Goal: Task Accomplishment & Management: Manage account settings

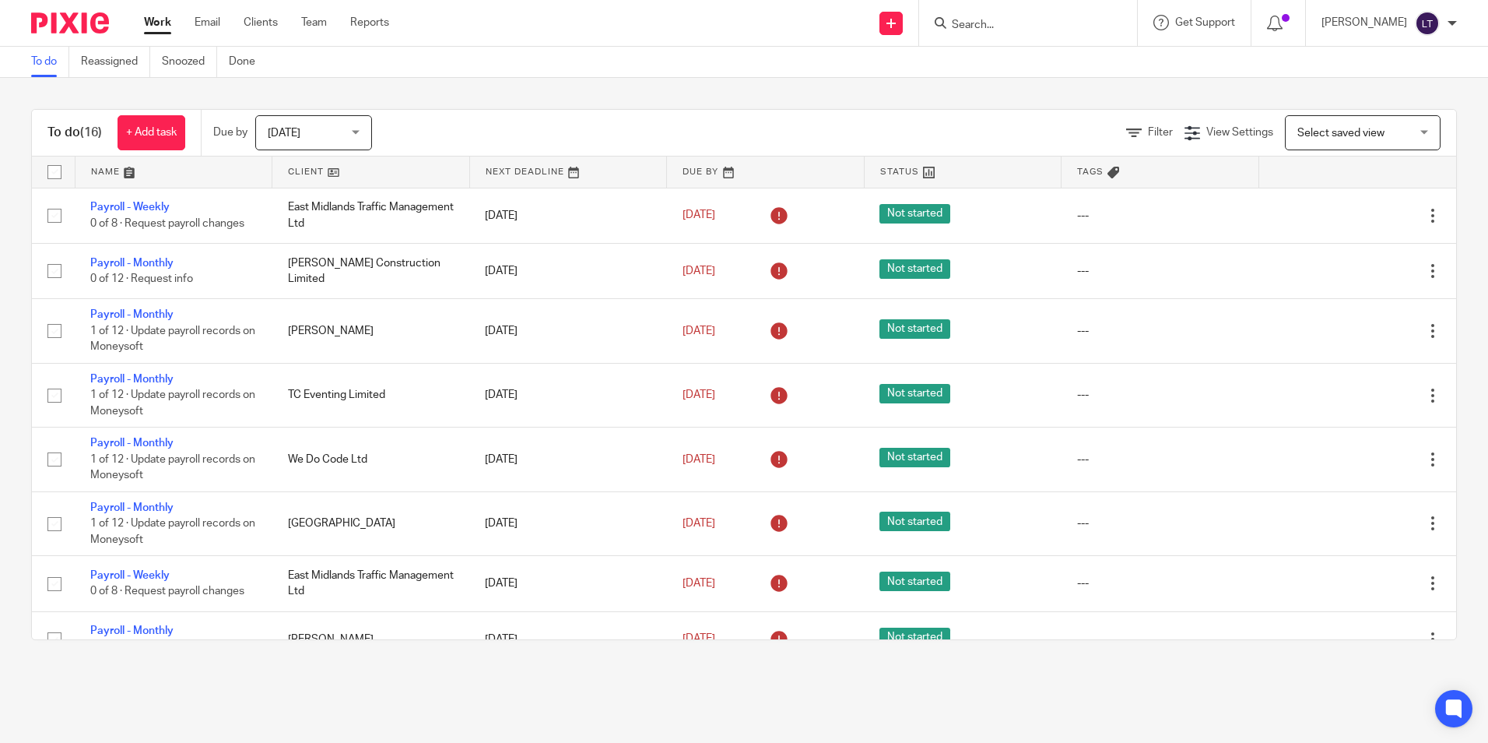
click at [995, 23] on input "Search" at bounding box center [1020, 26] width 140 height 14
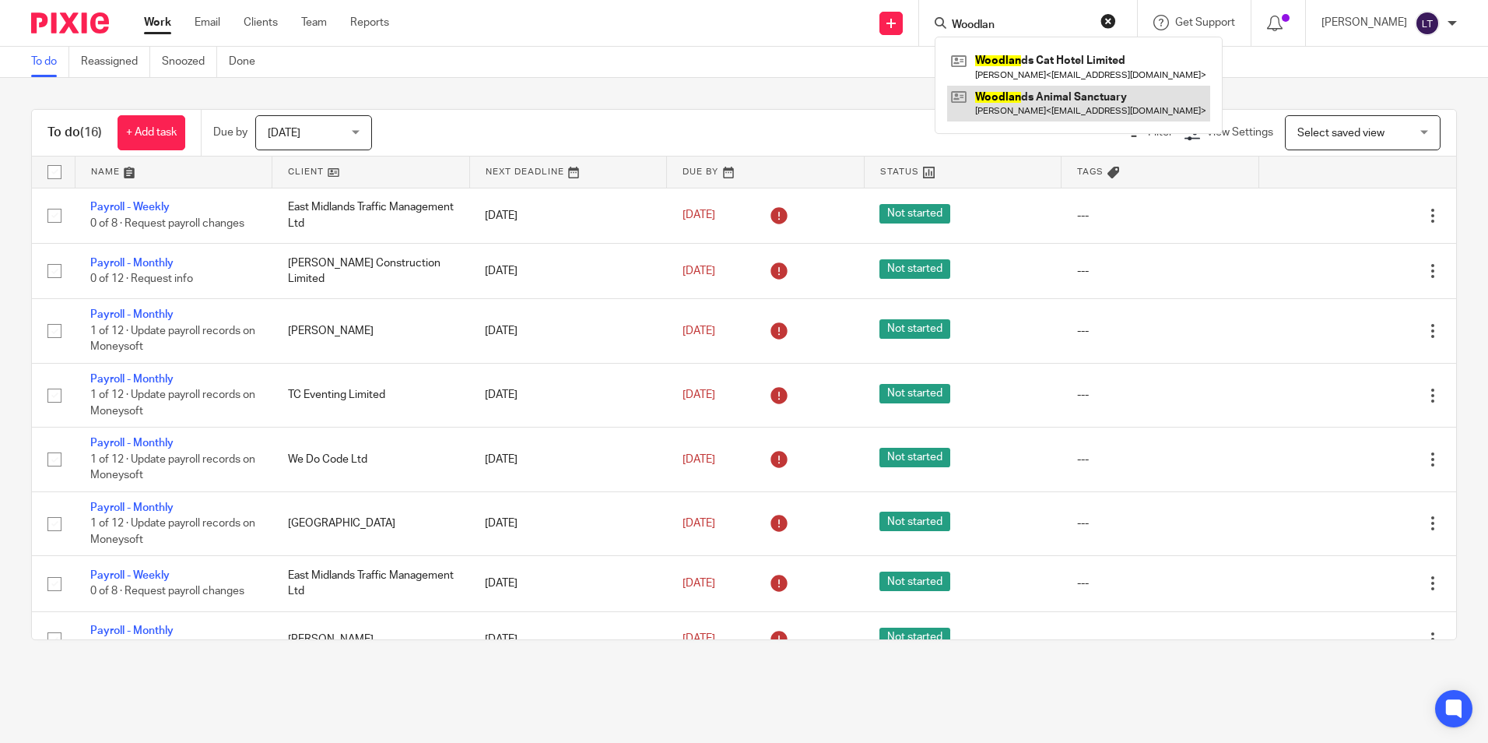
type input "Woodlan"
click at [1010, 109] on link at bounding box center [1078, 104] width 263 height 36
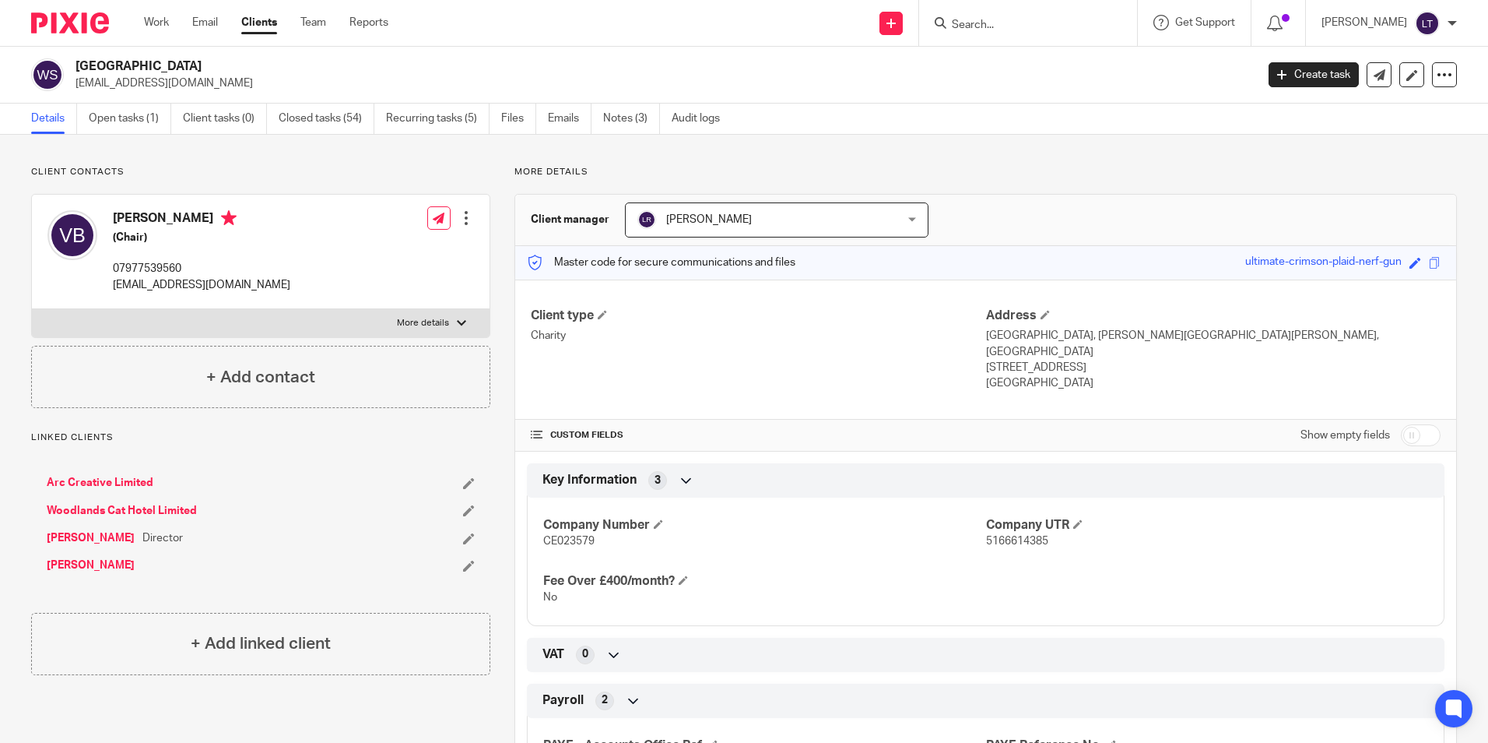
drag, startPoint x: 209, startPoint y: 80, endPoint x: 78, endPoint y: 85, distance: 130.9
click at [78, 85] on p "vickiemaude@gmail.com" at bounding box center [661, 84] width 1170 height 16
copy p "vickiemaude@gmail.com"
click at [146, 117] on link "Open tasks (1)" at bounding box center [130, 119] width 83 height 30
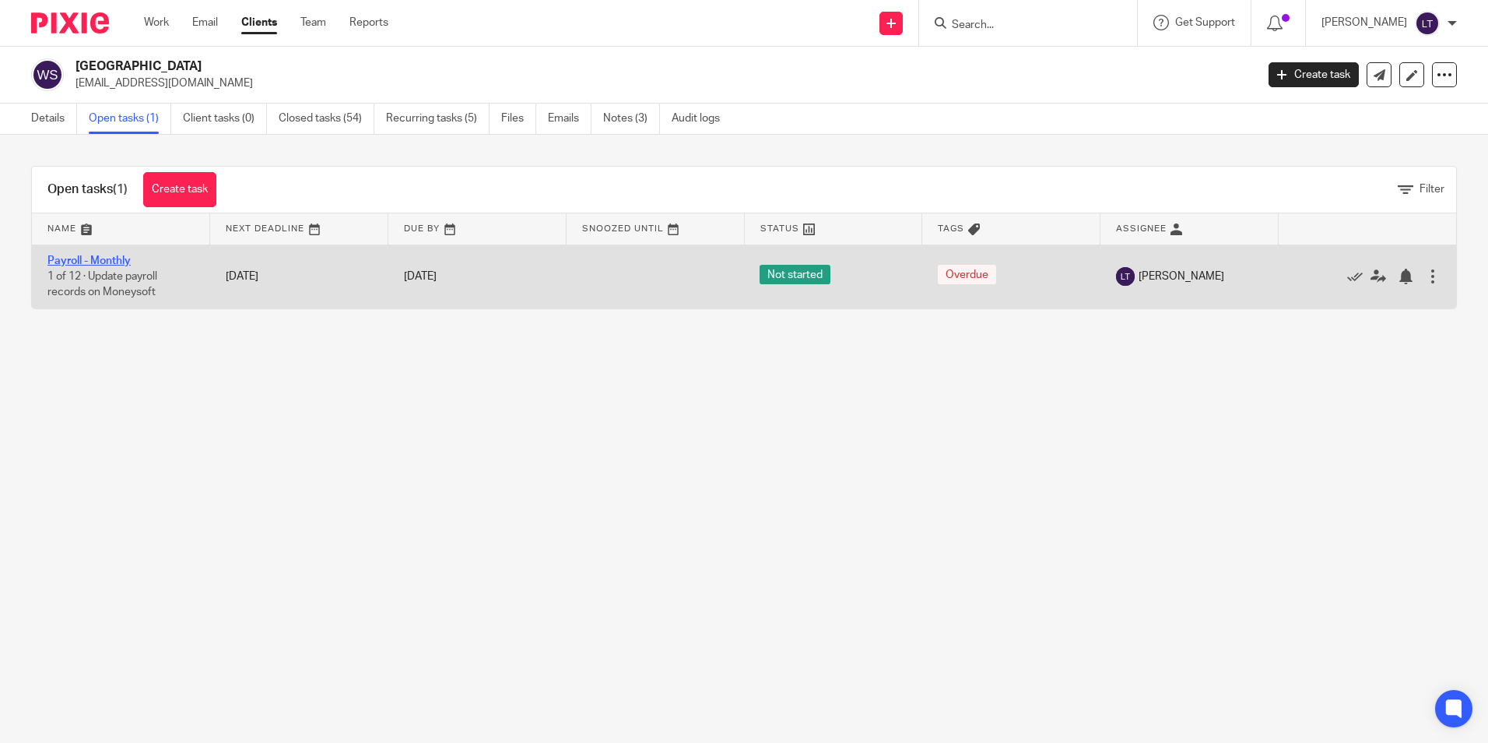
click at [90, 260] on link "Payroll - Monthly" at bounding box center [88, 260] width 83 height 11
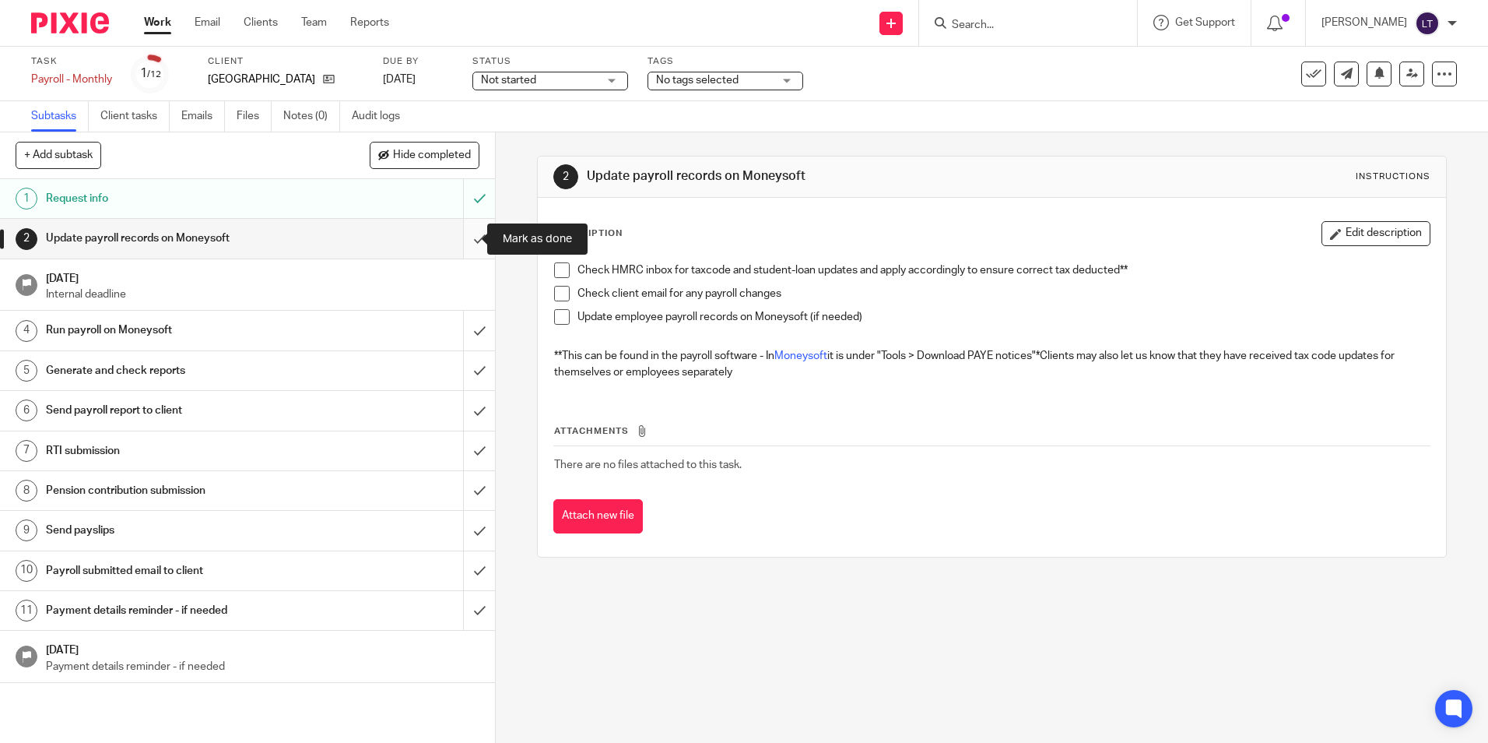
click at [466, 234] on input "submit" at bounding box center [247, 238] width 495 height 39
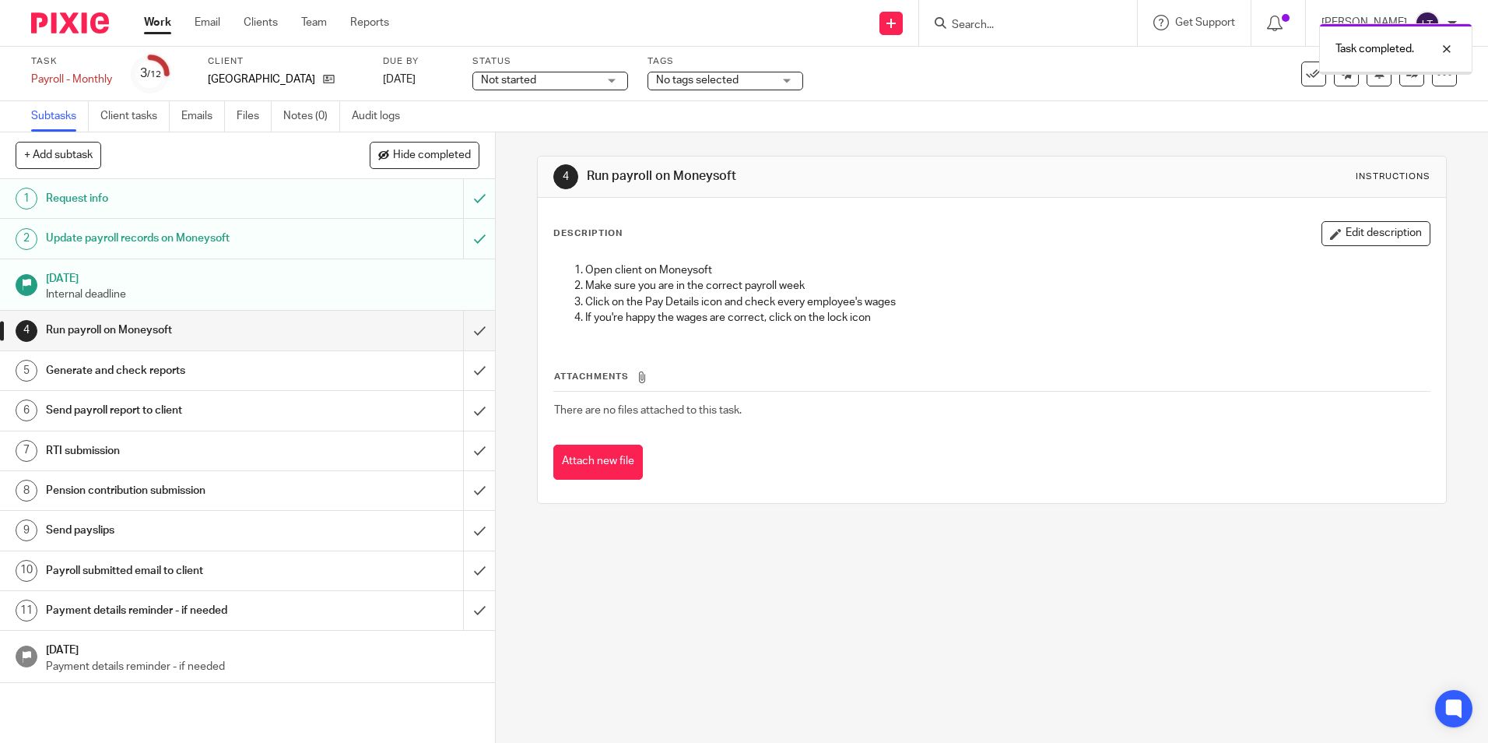
click at [467, 329] on input "submit" at bounding box center [247, 330] width 495 height 39
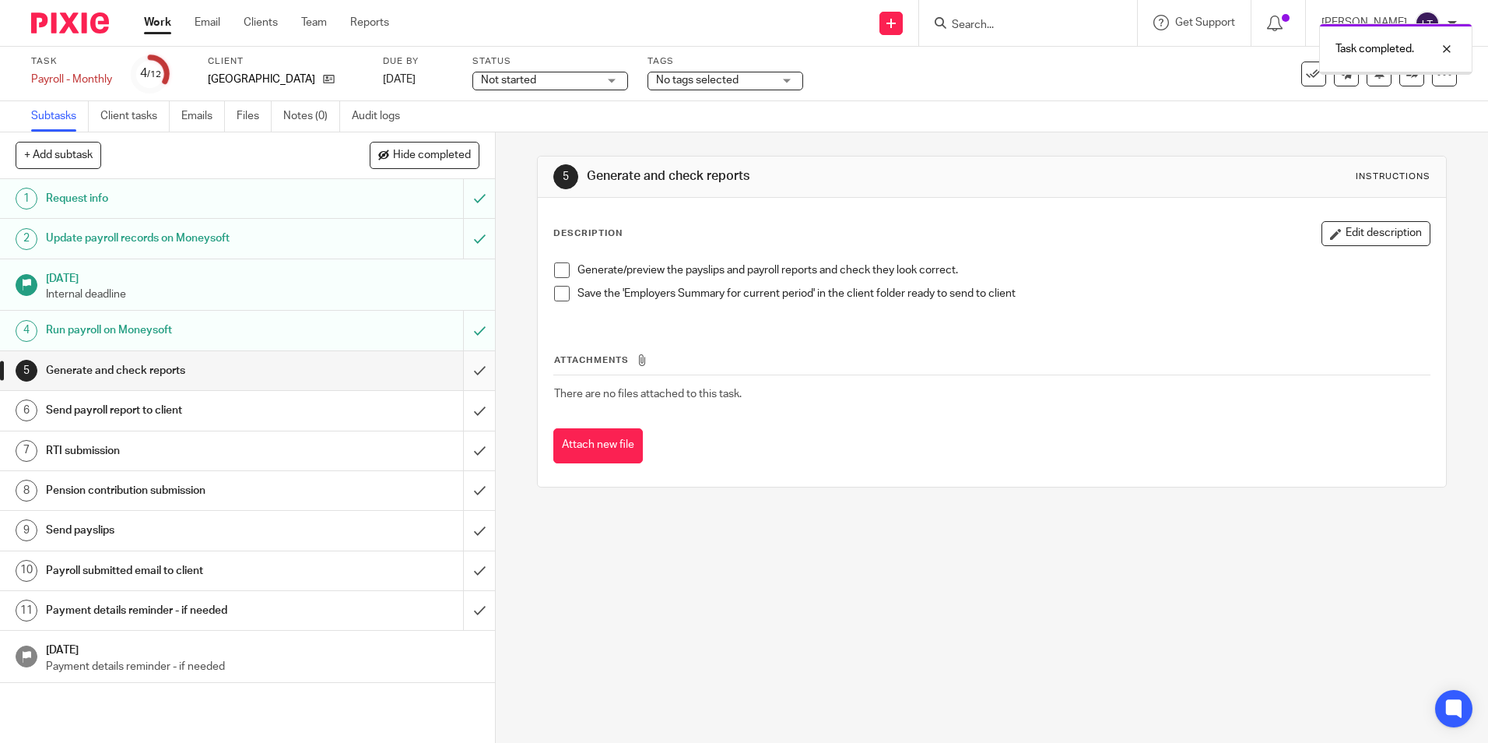
click at [464, 369] on input "submit" at bounding box center [247, 370] width 495 height 39
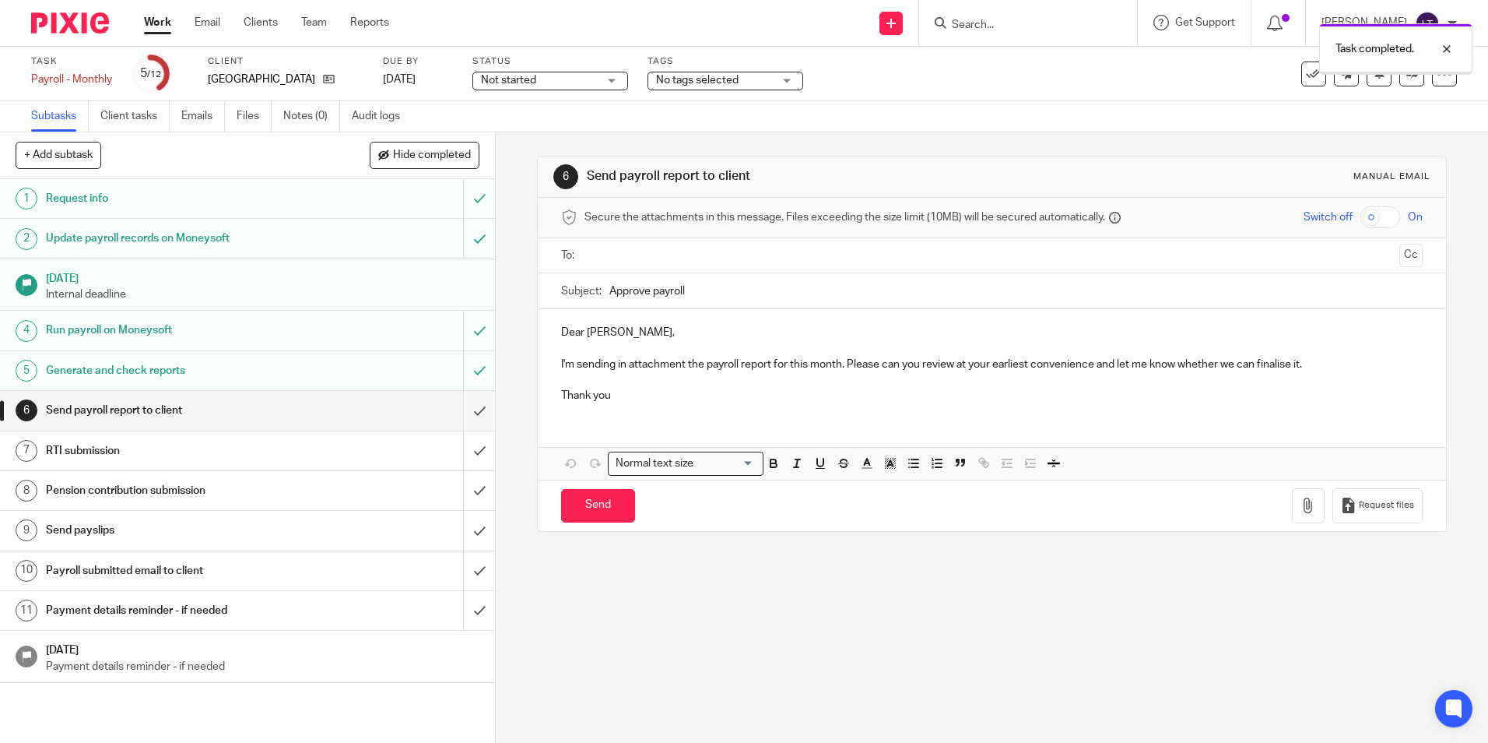
click at [464, 412] on input "submit" at bounding box center [247, 410] width 495 height 39
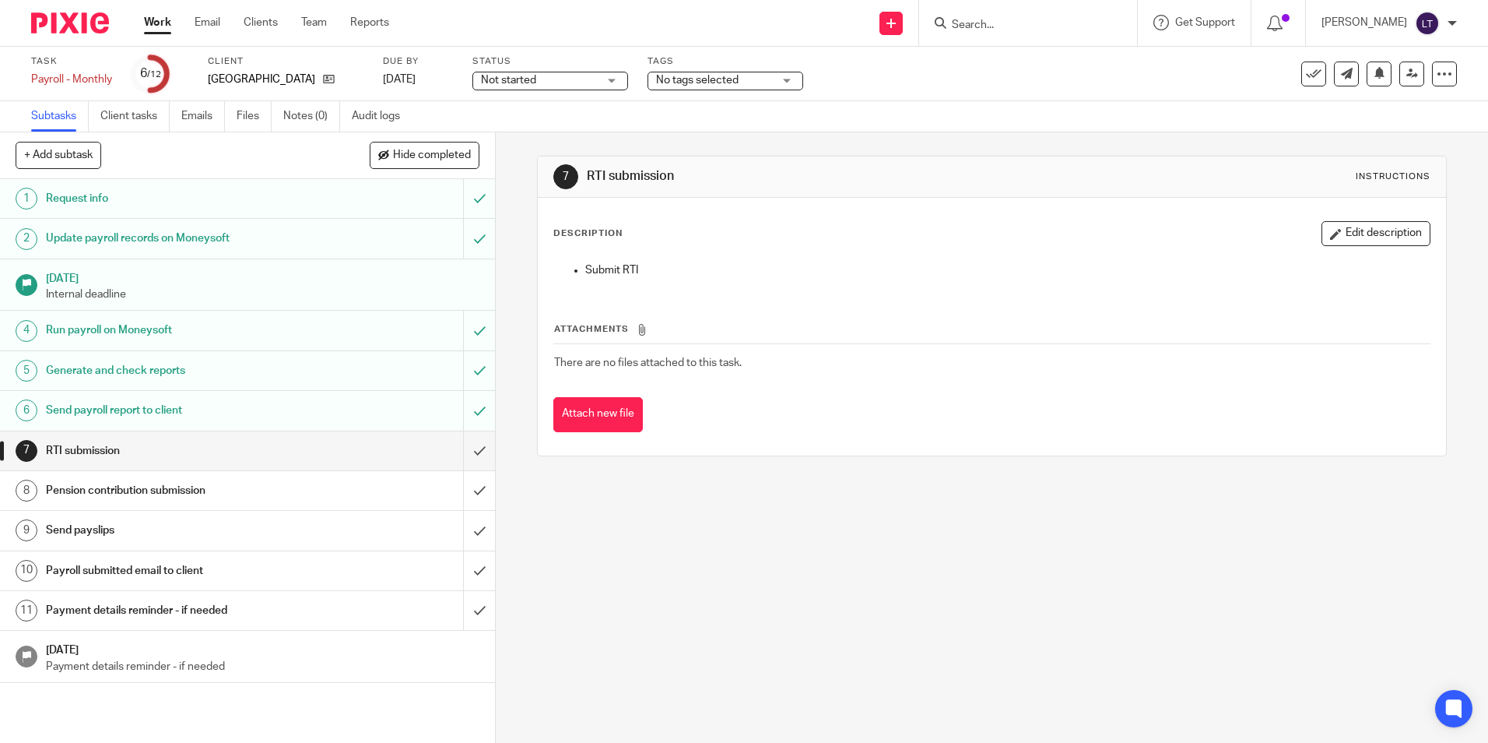
click at [981, 19] on input "Search" at bounding box center [1020, 26] width 140 height 14
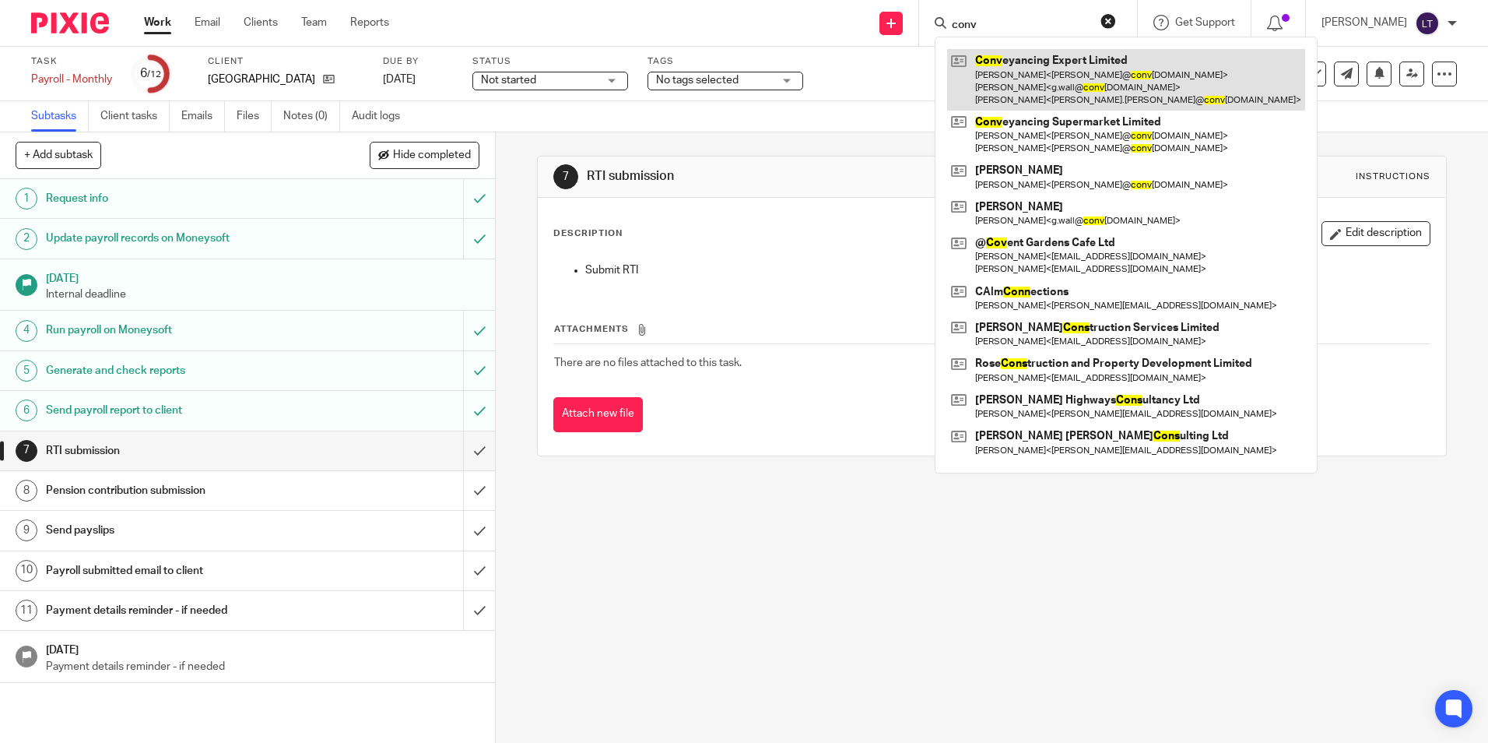
type input "conv"
click at [1161, 90] on link at bounding box center [1126, 79] width 358 height 61
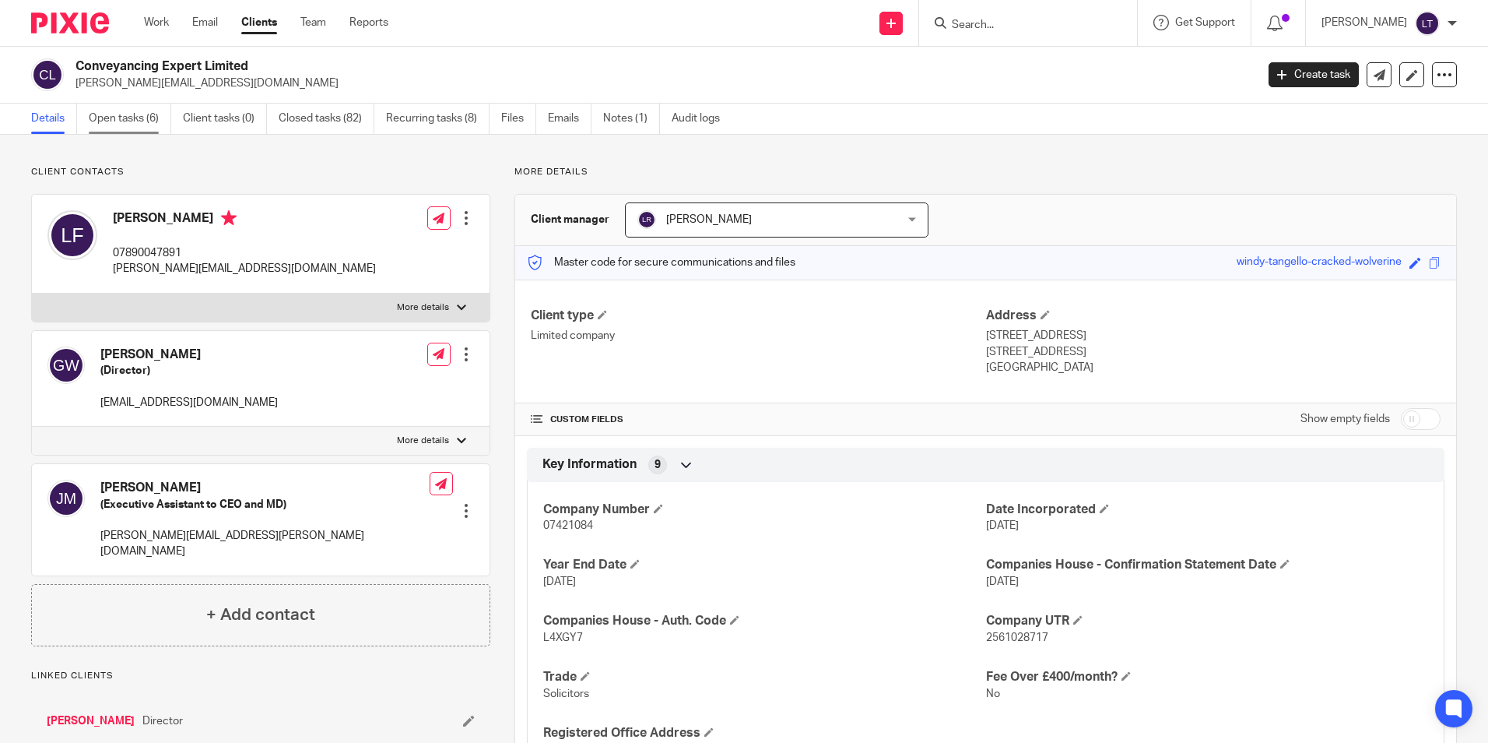
drag, startPoint x: 149, startPoint y: 113, endPoint x: 158, endPoint y: 118, distance: 9.8
click at [149, 113] on link "Open tasks (6)" at bounding box center [130, 119] width 83 height 30
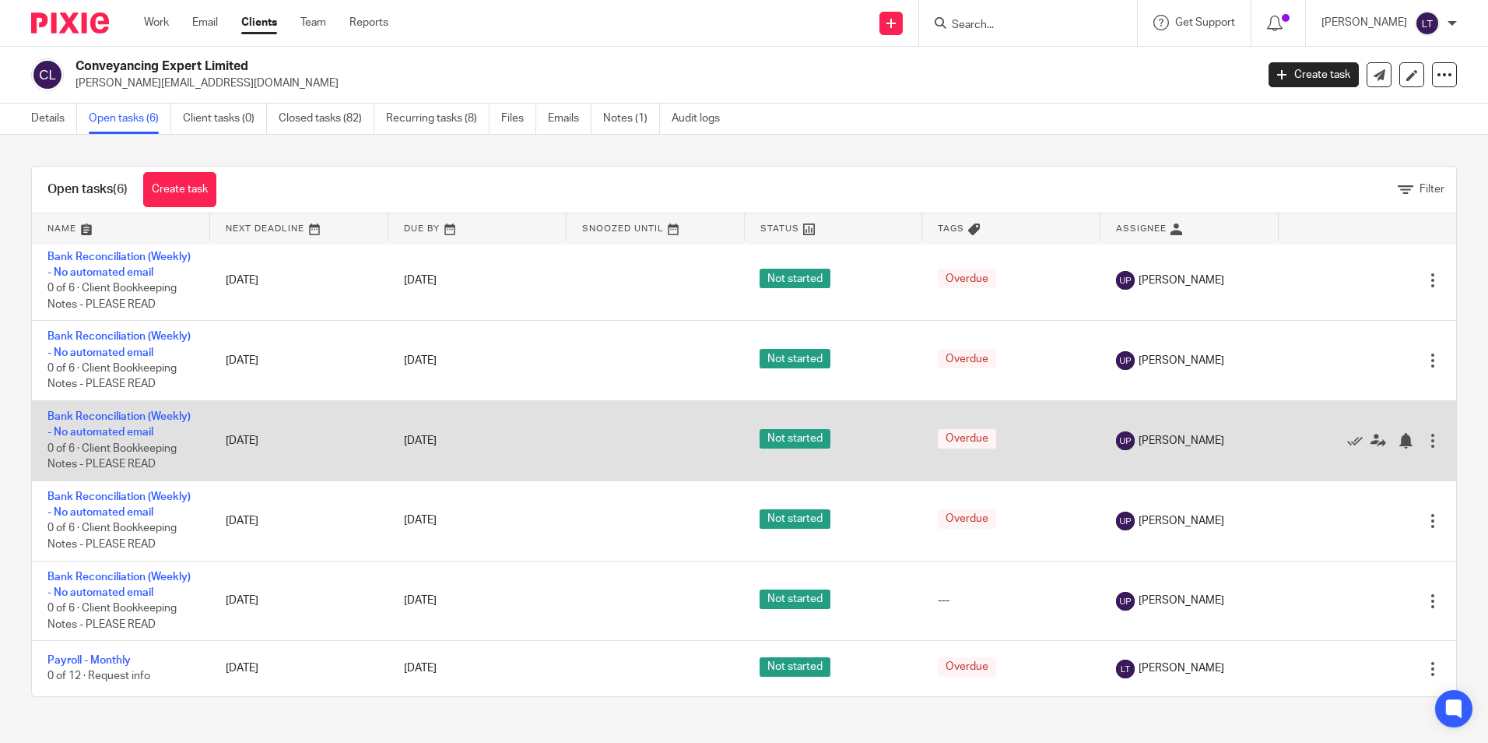
scroll to position [83, 0]
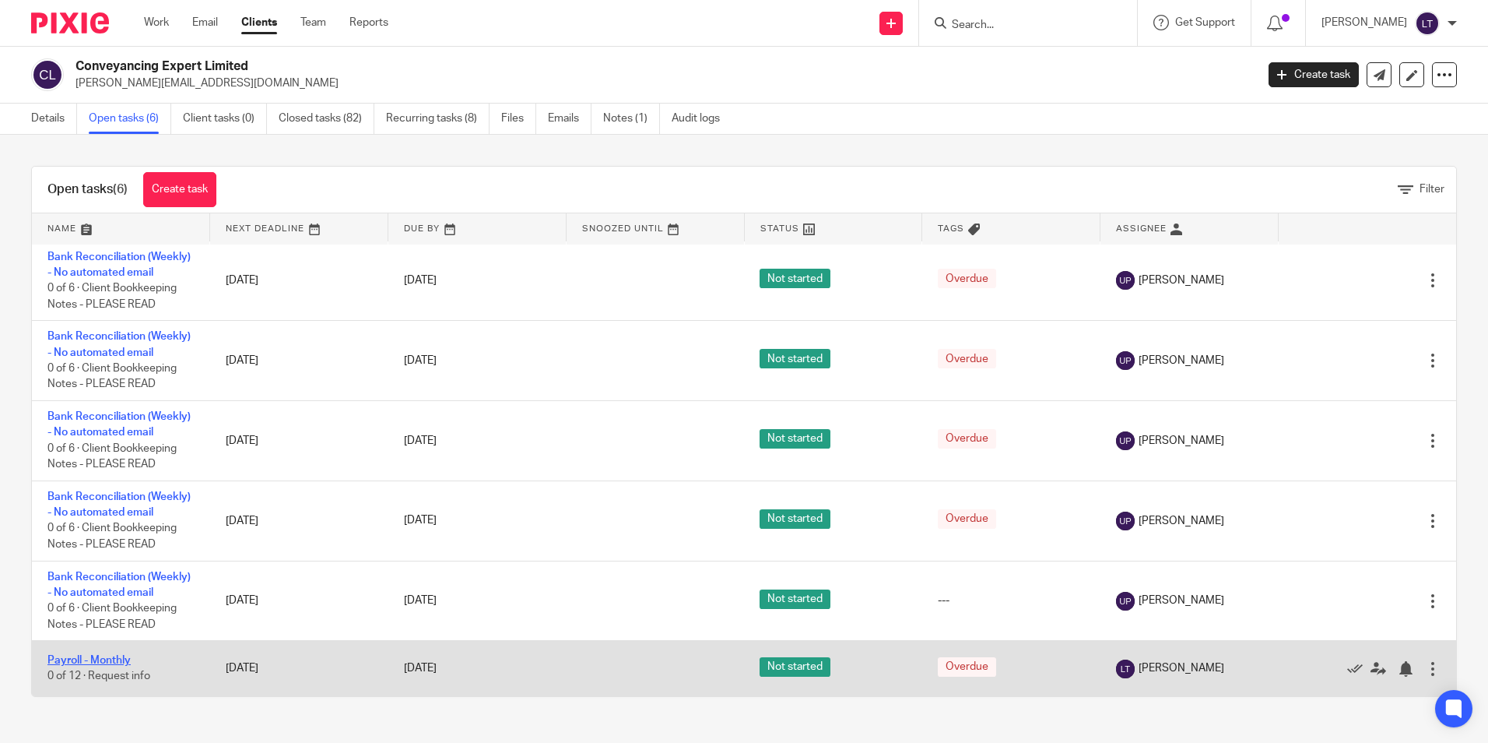
click at [90, 661] on link "Payroll - Monthly" at bounding box center [88, 660] width 83 height 11
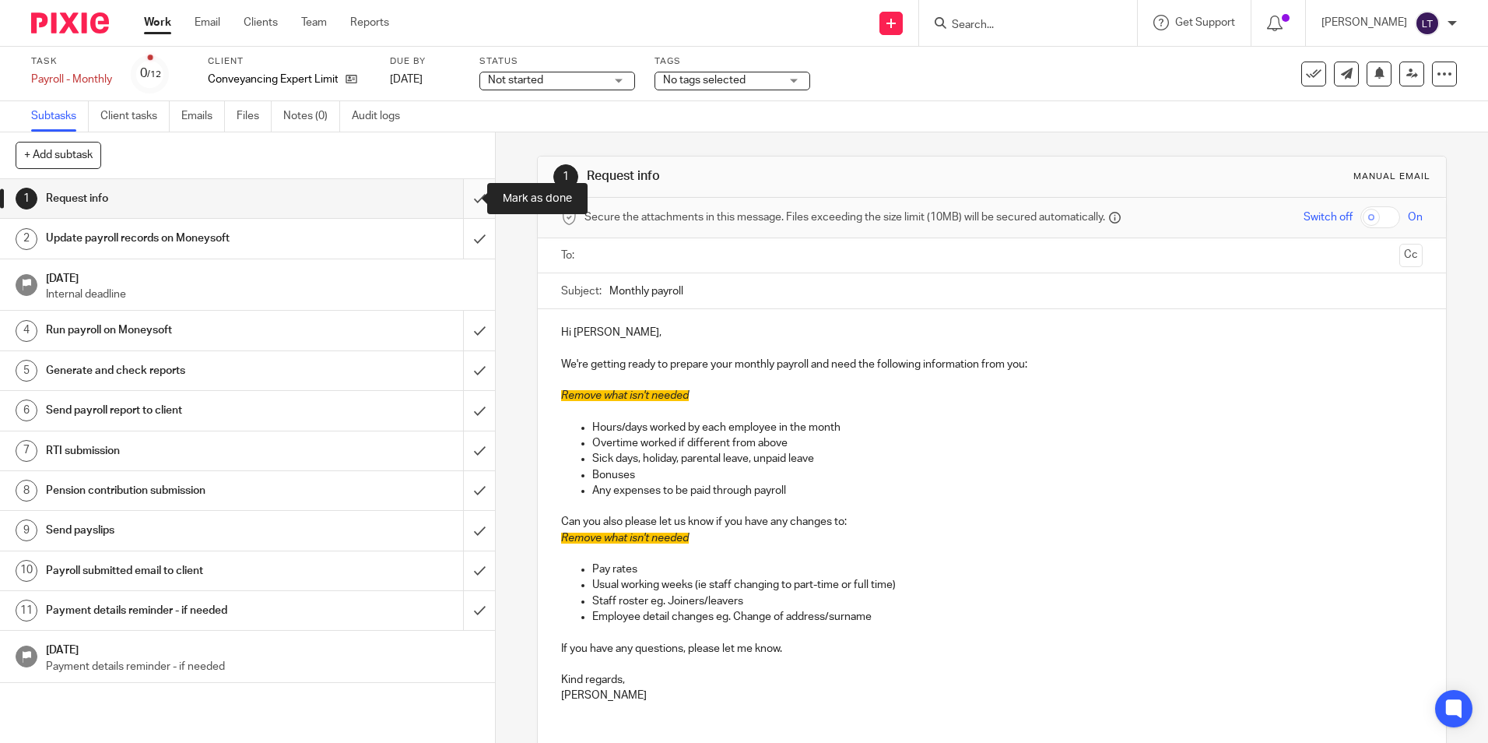
click at [465, 188] on input "submit" at bounding box center [247, 198] width 495 height 39
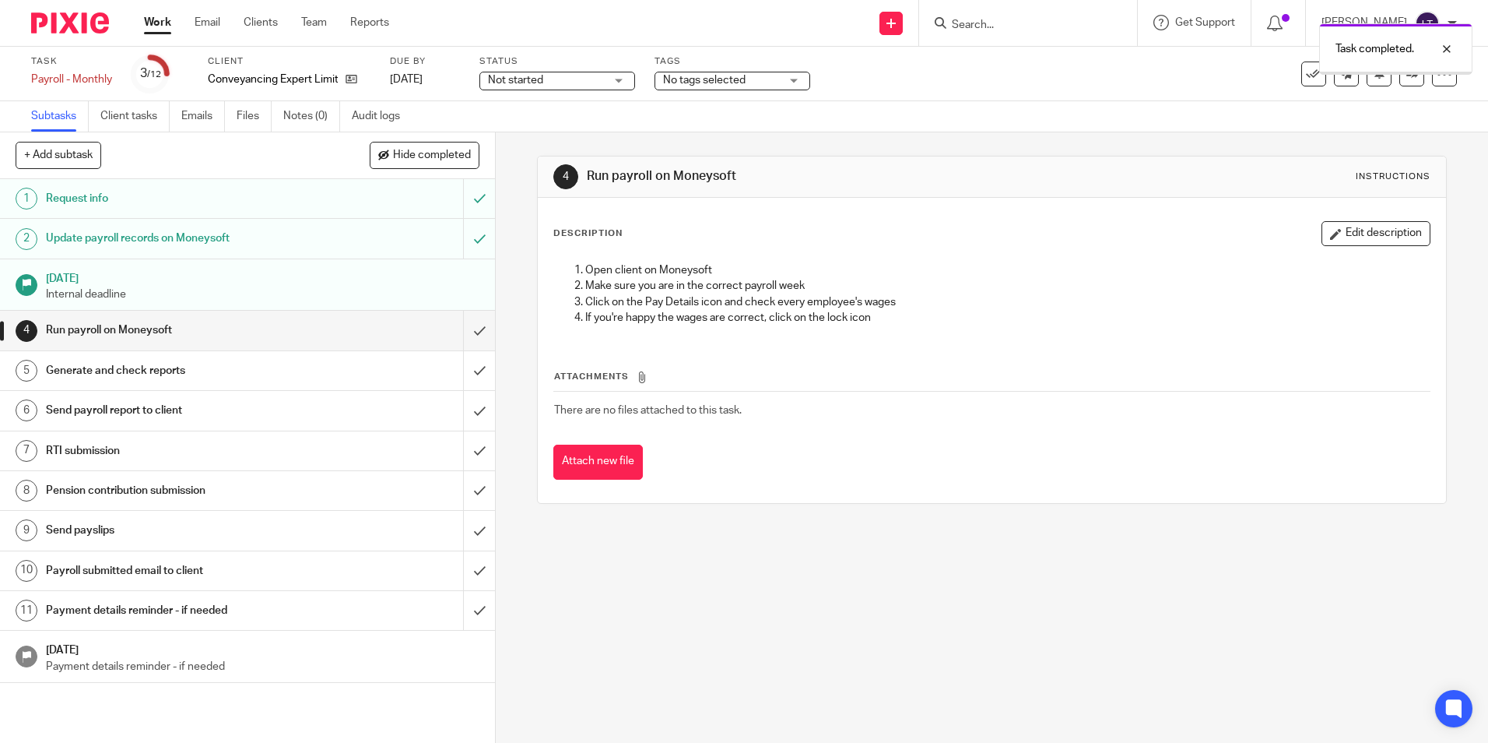
click at [465, 329] on input "submit" at bounding box center [247, 330] width 495 height 39
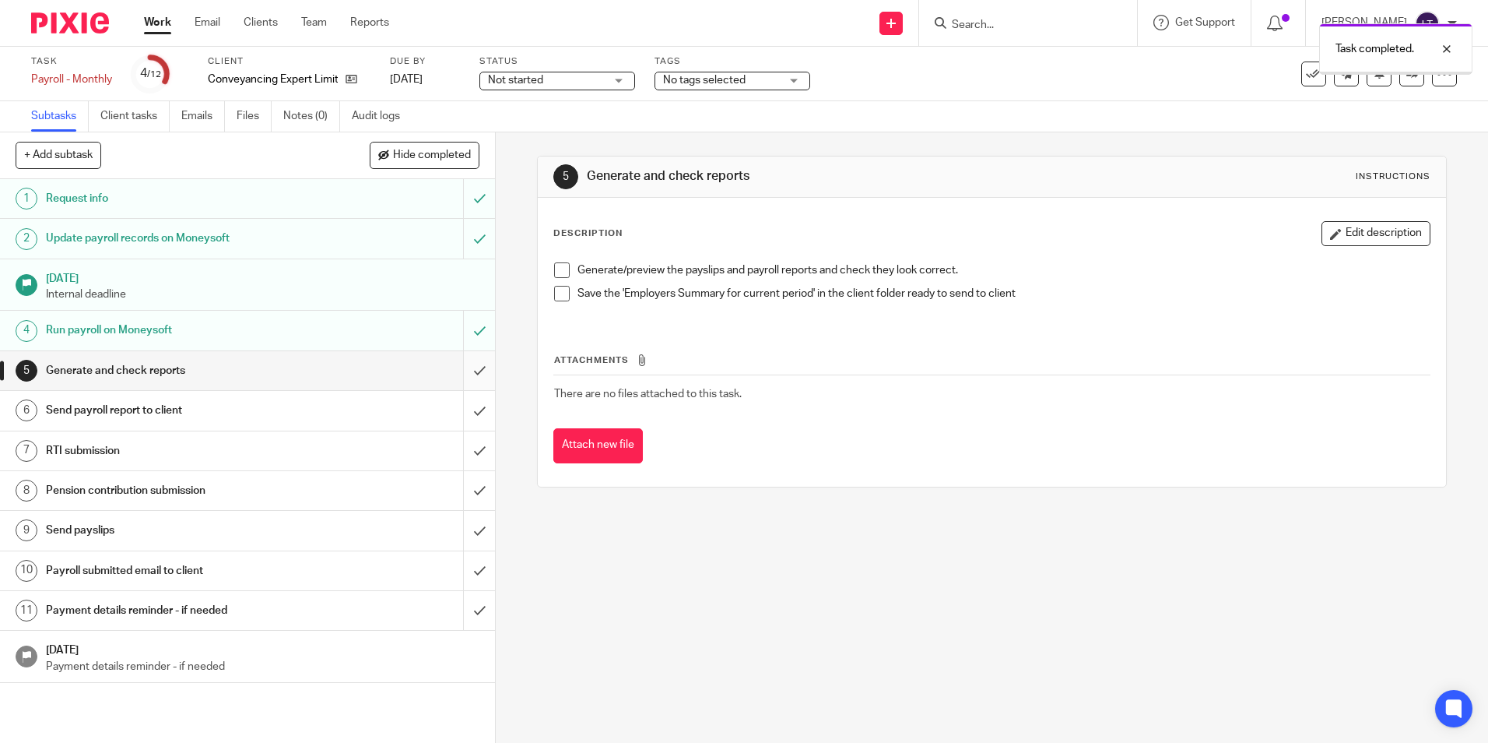
click at [464, 370] on input "submit" at bounding box center [247, 370] width 495 height 39
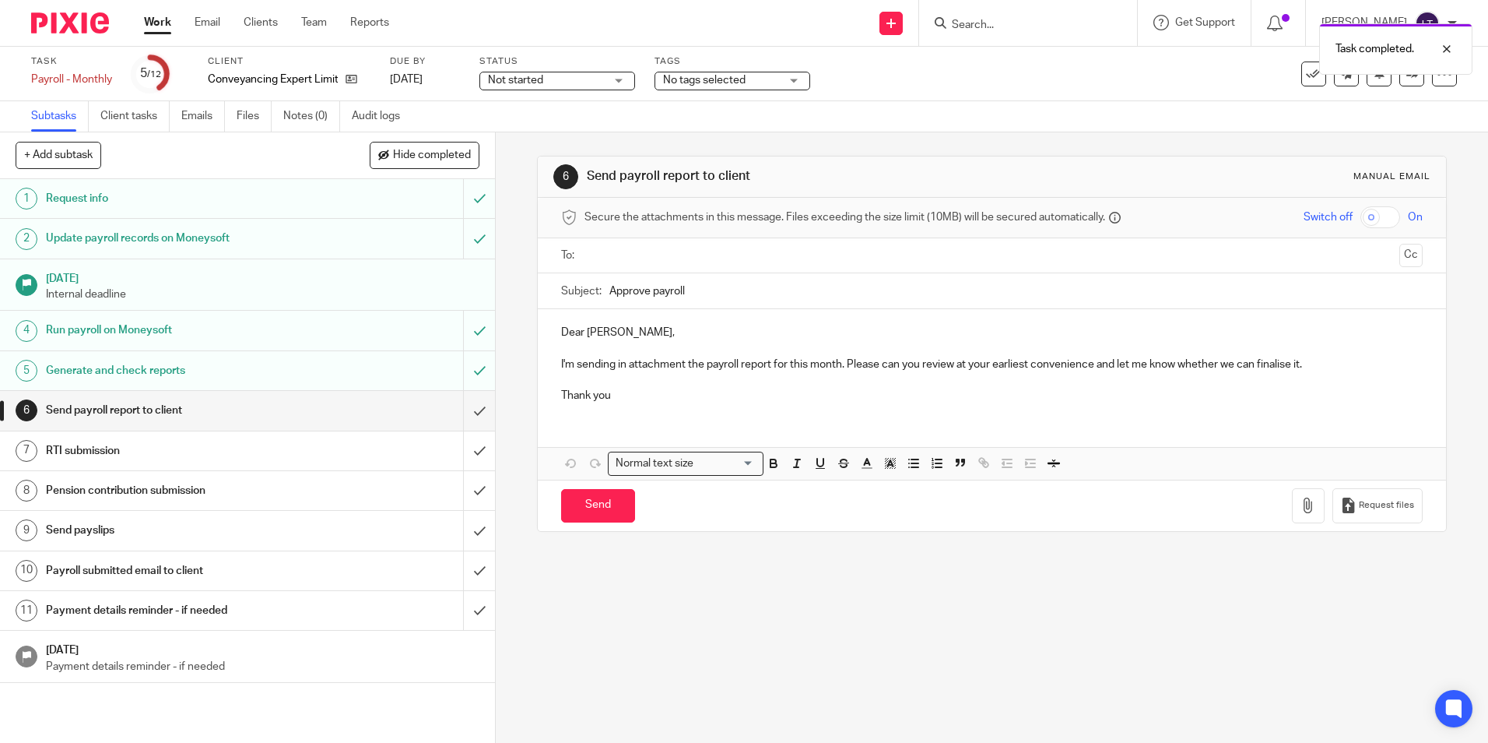
click at [465, 412] on input "submit" at bounding box center [247, 410] width 495 height 39
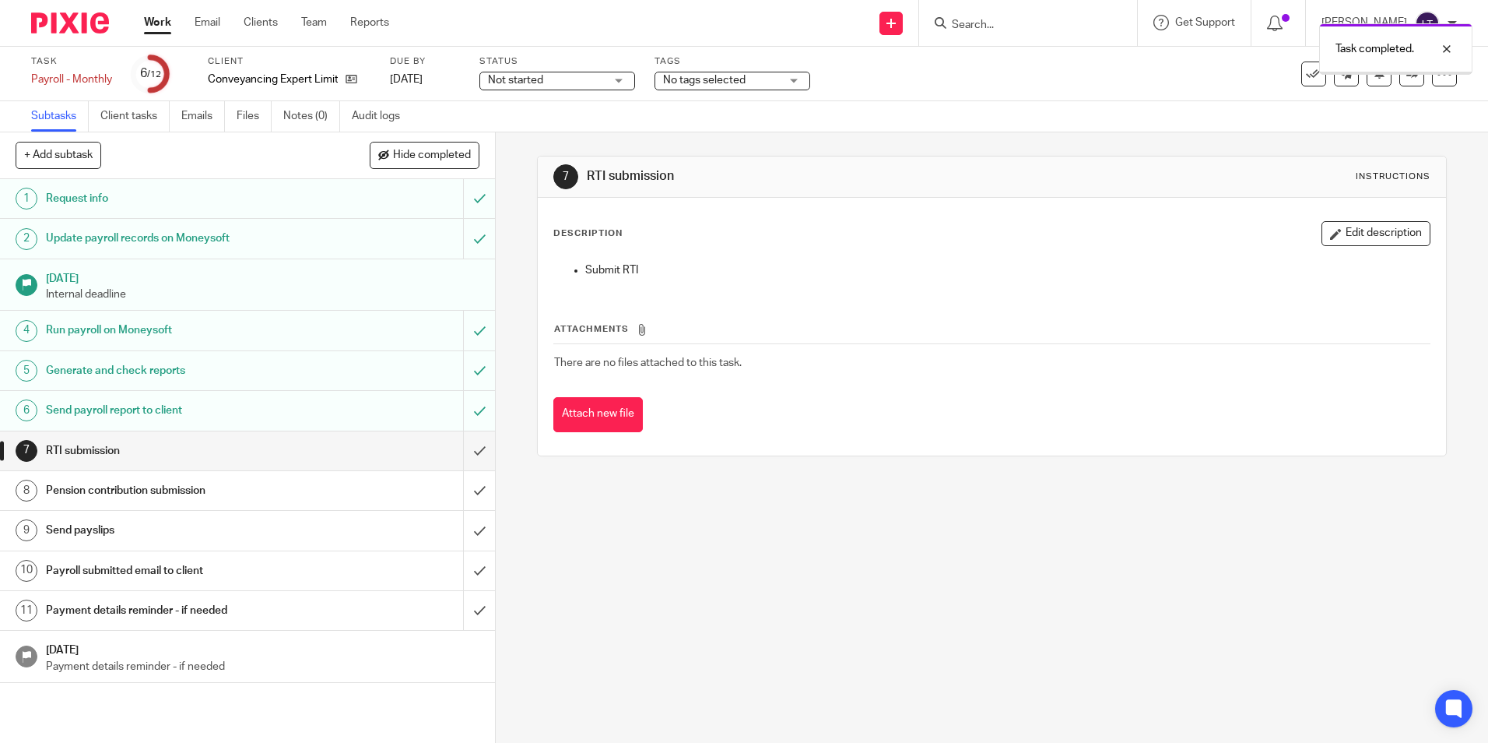
click at [1051, 27] on div "Task completed." at bounding box center [1108, 45] width 729 height 59
click at [1059, 24] on div "Task completed." at bounding box center [1108, 45] width 729 height 59
drag, startPoint x: 1096, startPoint y: 26, endPoint x: 1117, endPoint y: 25, distance: 21.0
click at [1096, 25] on div "Task completed." at bounding box center [1108, 45] width 729 height 59
click at [1458, 43] on div "Task completed." at bounding box center [1395, 48] width 153 height 51
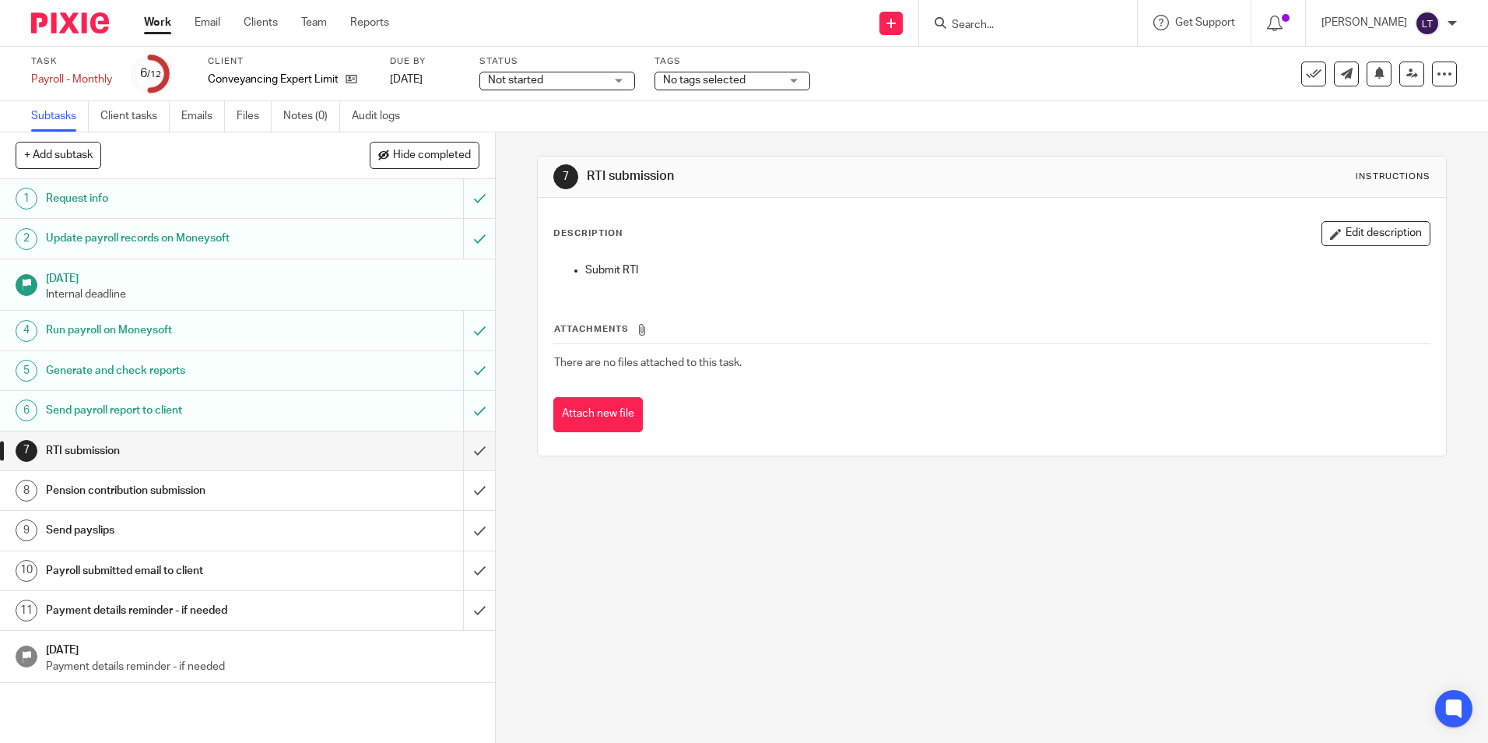
click at [1055, 22] on input "Search" at bounding box center [1020, 26] width 140 height 14
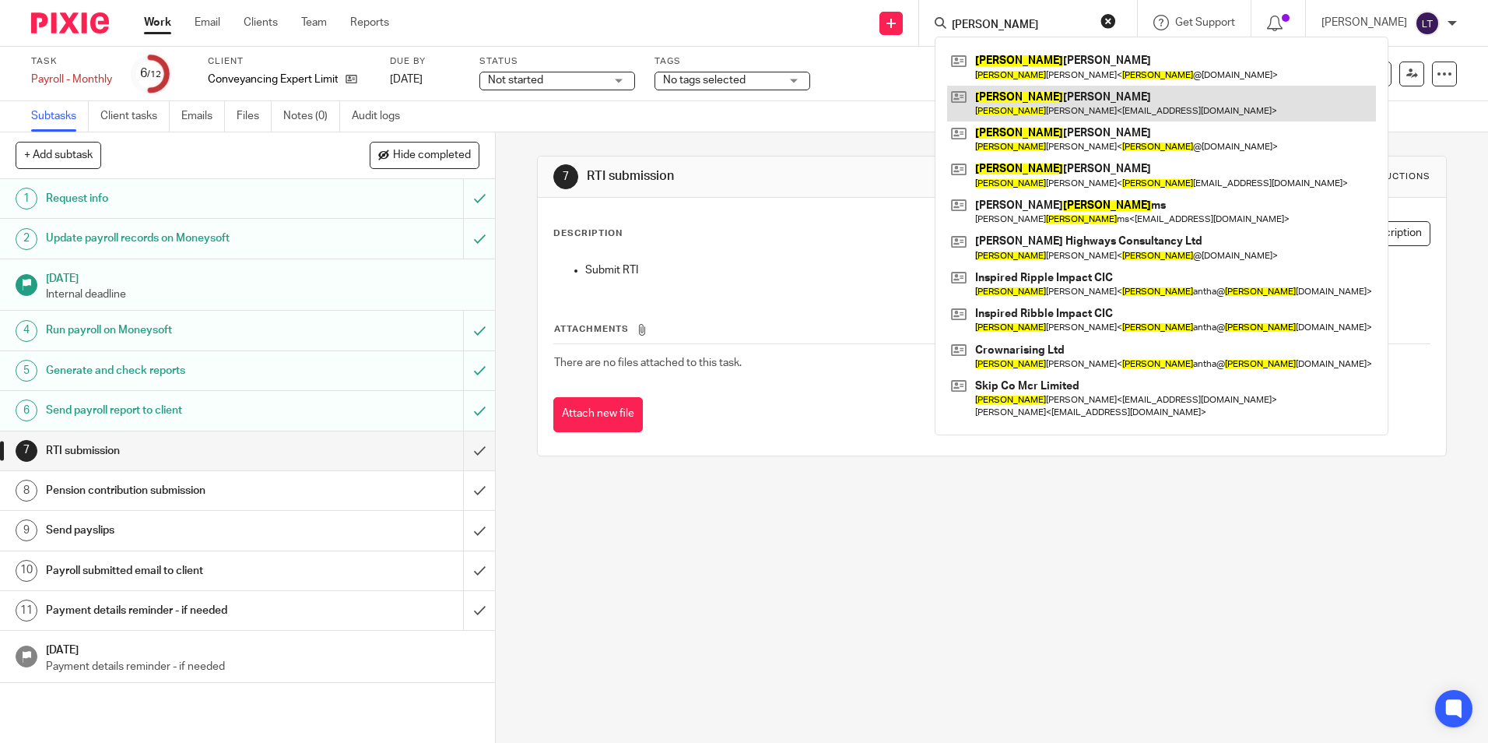
type input "sam"
click at [1067, 104] on link at bounding box center [1161, 104] width 429 height 36
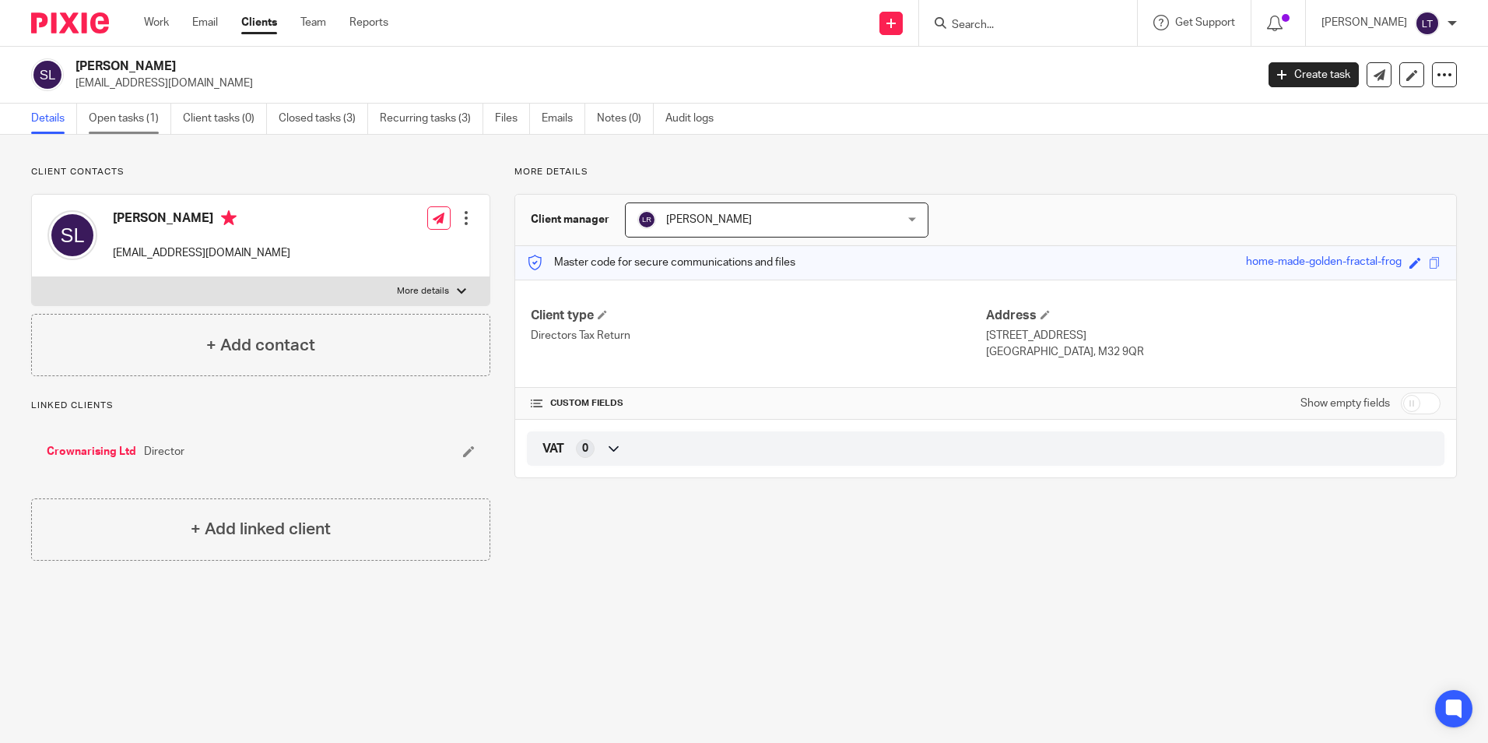
click at [146, 111] on link "Open tasks (1)" at bounding box center [130, 119] width 83 height 30
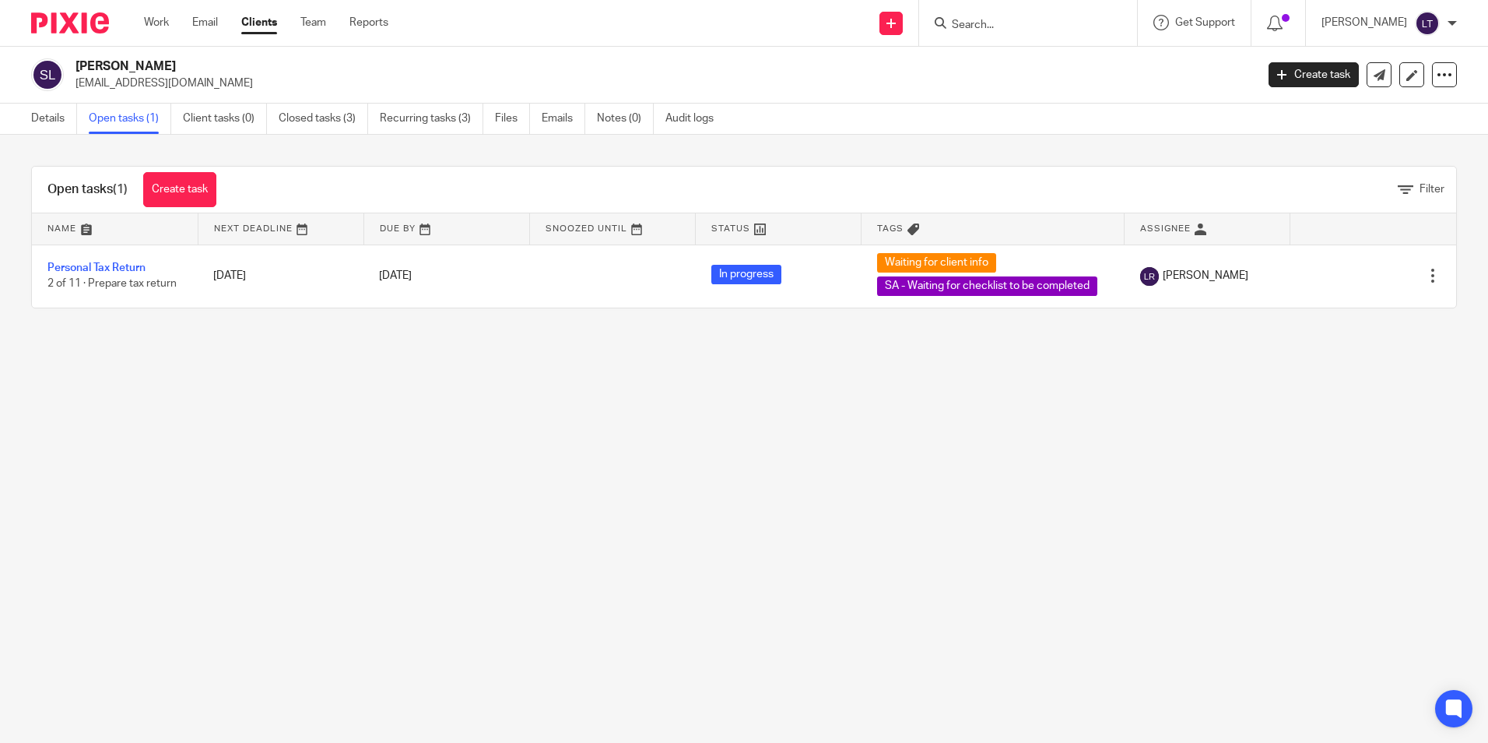
click at [1086, 19] on input "Search" at bounding box center [1020, 26] width 140 height 14
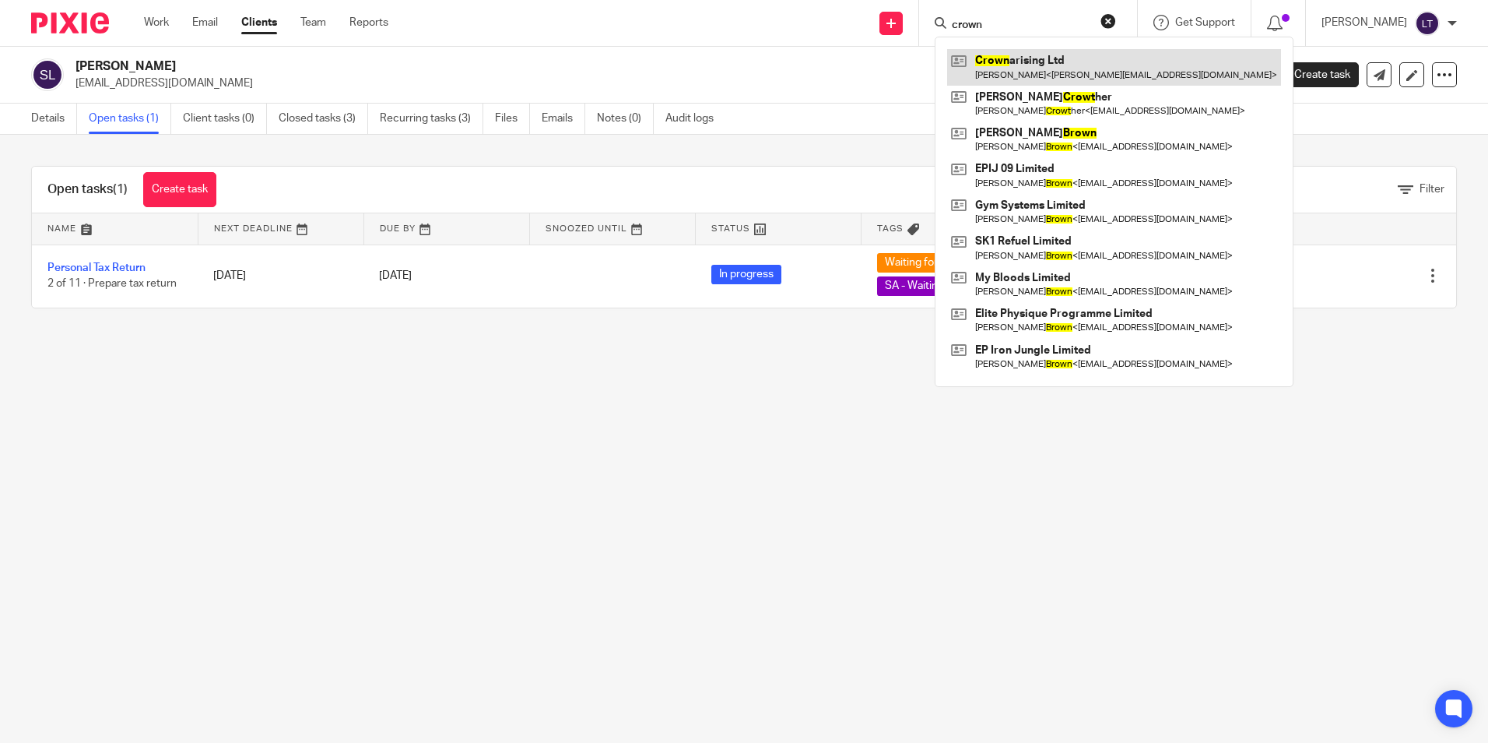
type input "crown"
click at [1028, 67] on link at bounding box center [1114, 67] width 334 height 36
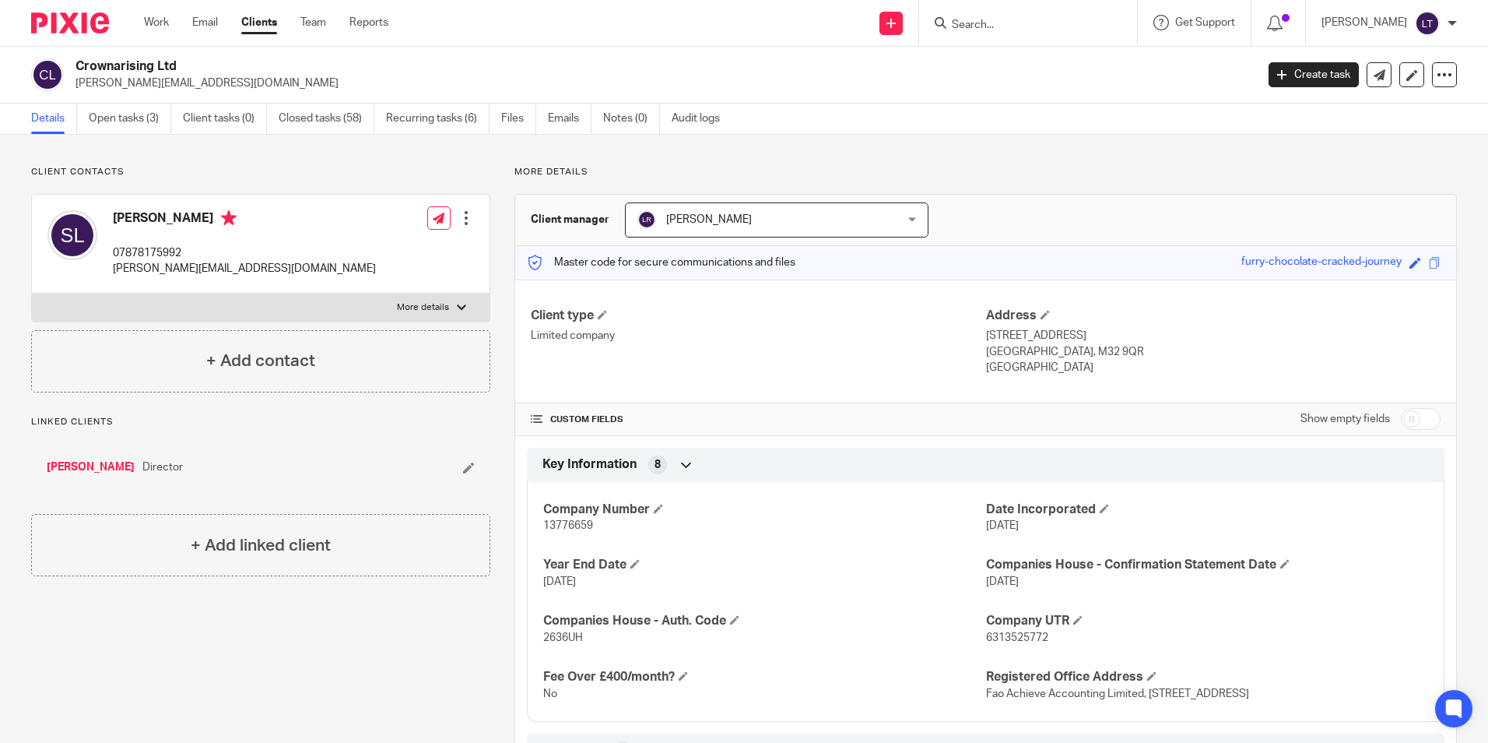
drag, startPoint x: 143, startPoint y: 125, endPoint x: 202, endPoint y: 170, distance: 74.3
click at [143, 125] on link "Open tasks (3)" at bounding box center [130, 119] width 83 height 30
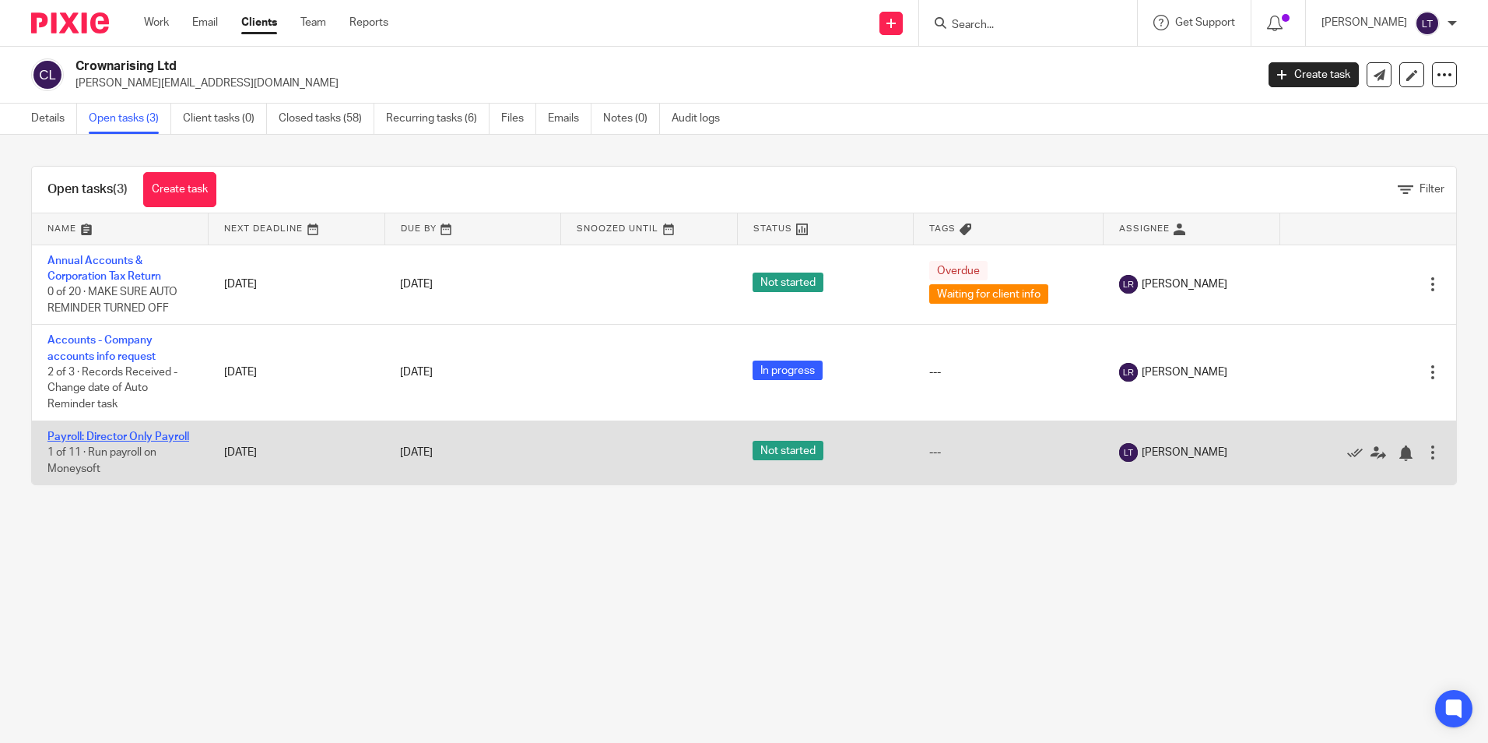
click at [83, 431] on link "Payroll: Director Only Payroll" at bounding box center [118, 436] width 142 height 11
click at [64, 439] on link "Payroll: Director Only Payroll" at bounding box center [118, 436] width 142 height 11
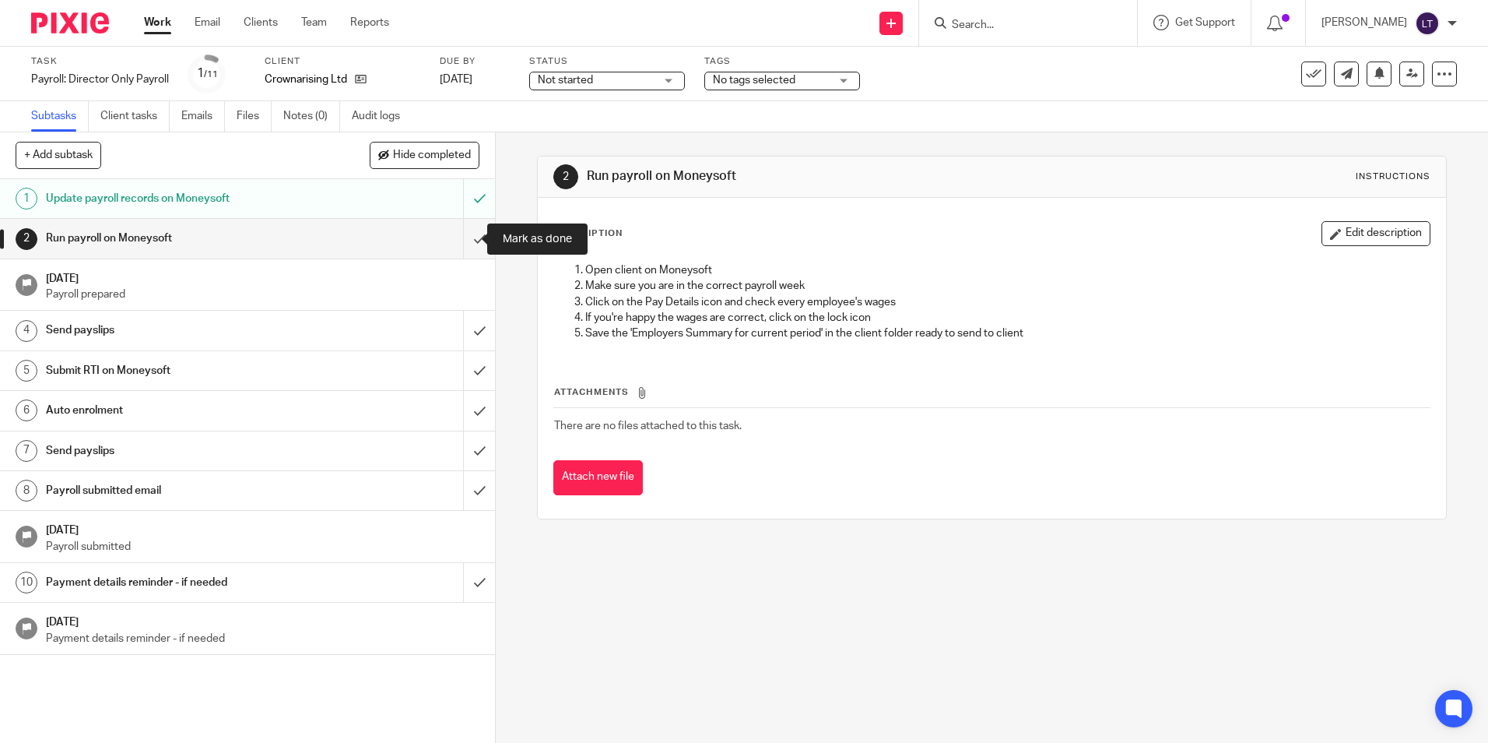
drag, startPoint x: 464, startPoint y: 237, endPoint x: 497, endPoint y: 289, distance: 62.0
click at [464, 237] on input "submit" at bounding box center [247, 238] width 495 height 39
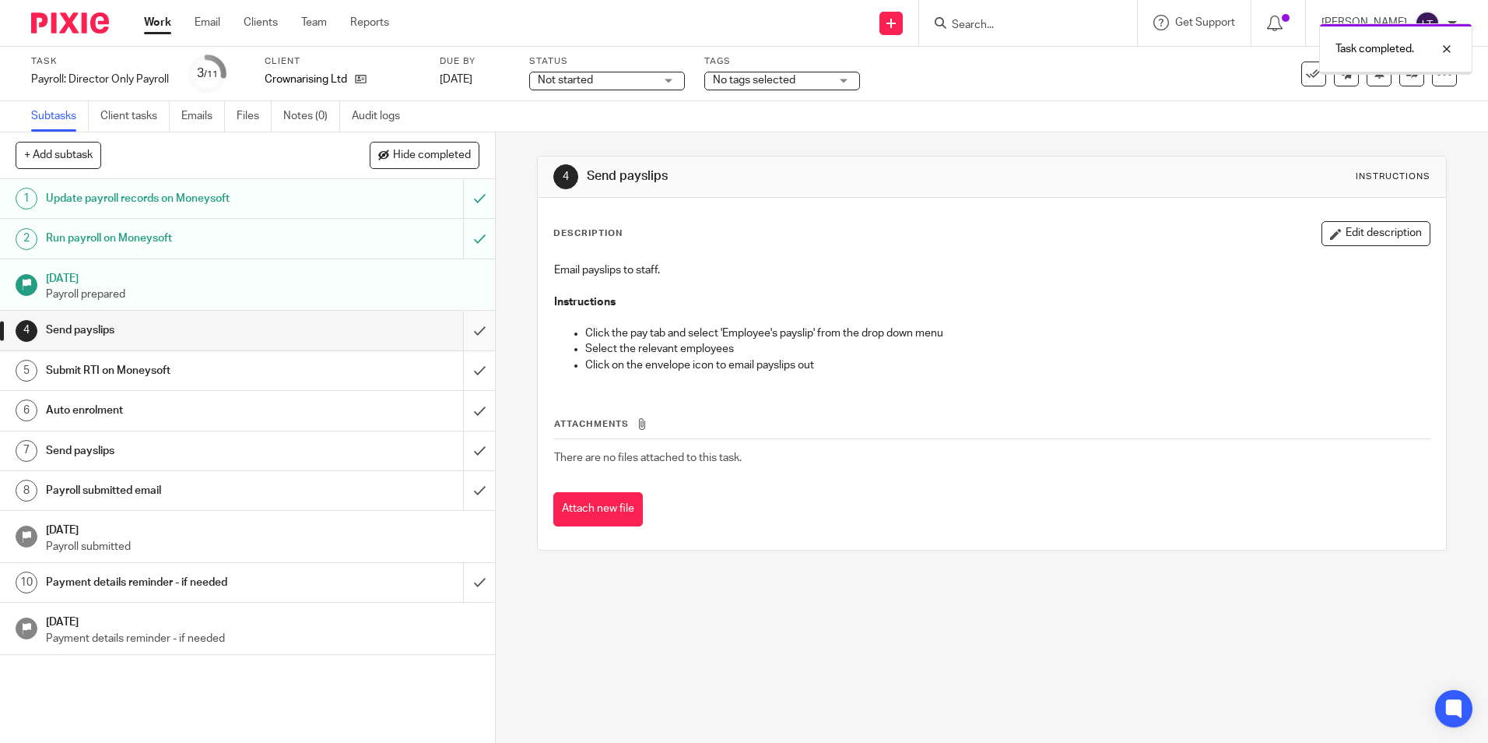
click at [463, 333] on input "submit" at bounding box center [247, 330] width 495 height 39
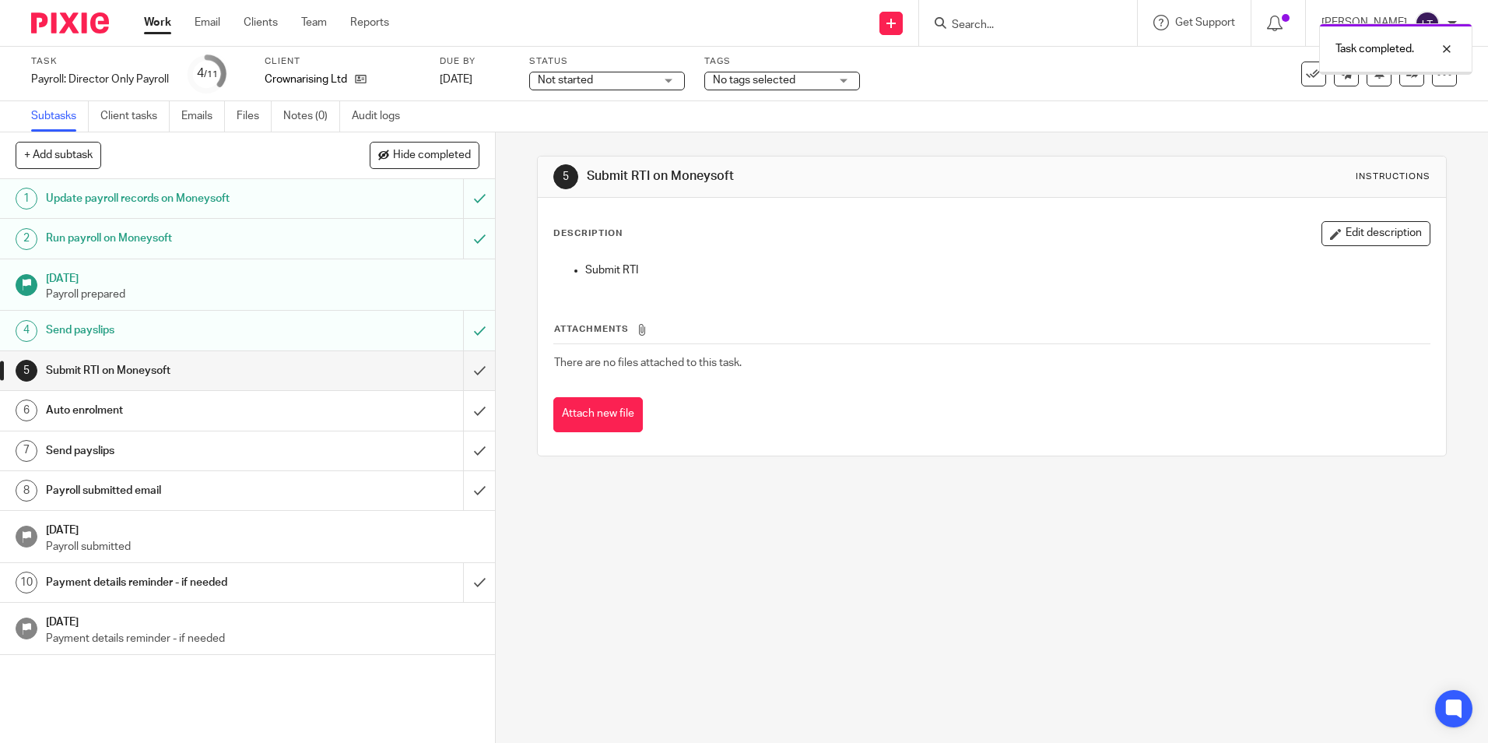
click at [462, 372] on input "submit" at bounding box center [247, 370] width 495 height 39
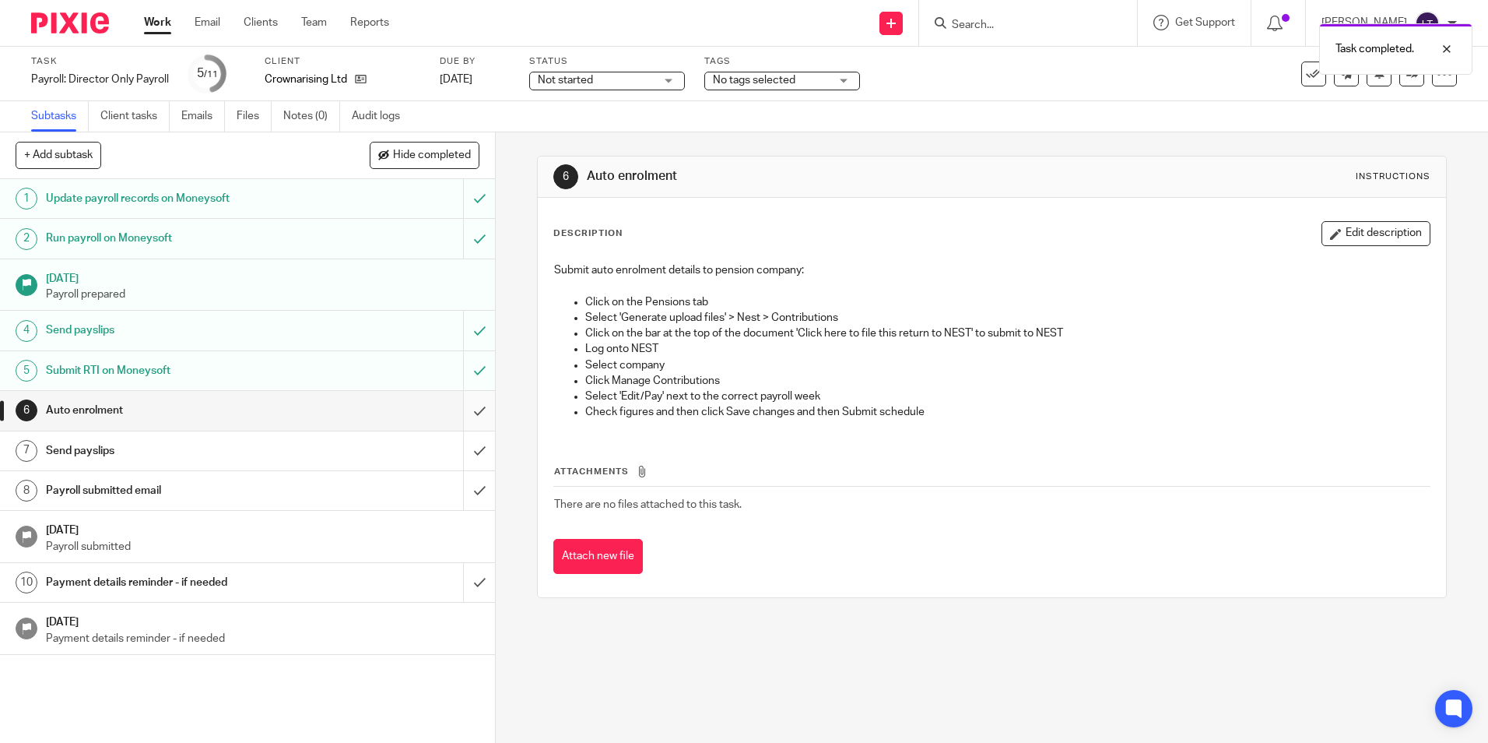
click at [465, 410] on input "submit" at bounding box center [247, 410] width 495 height 39
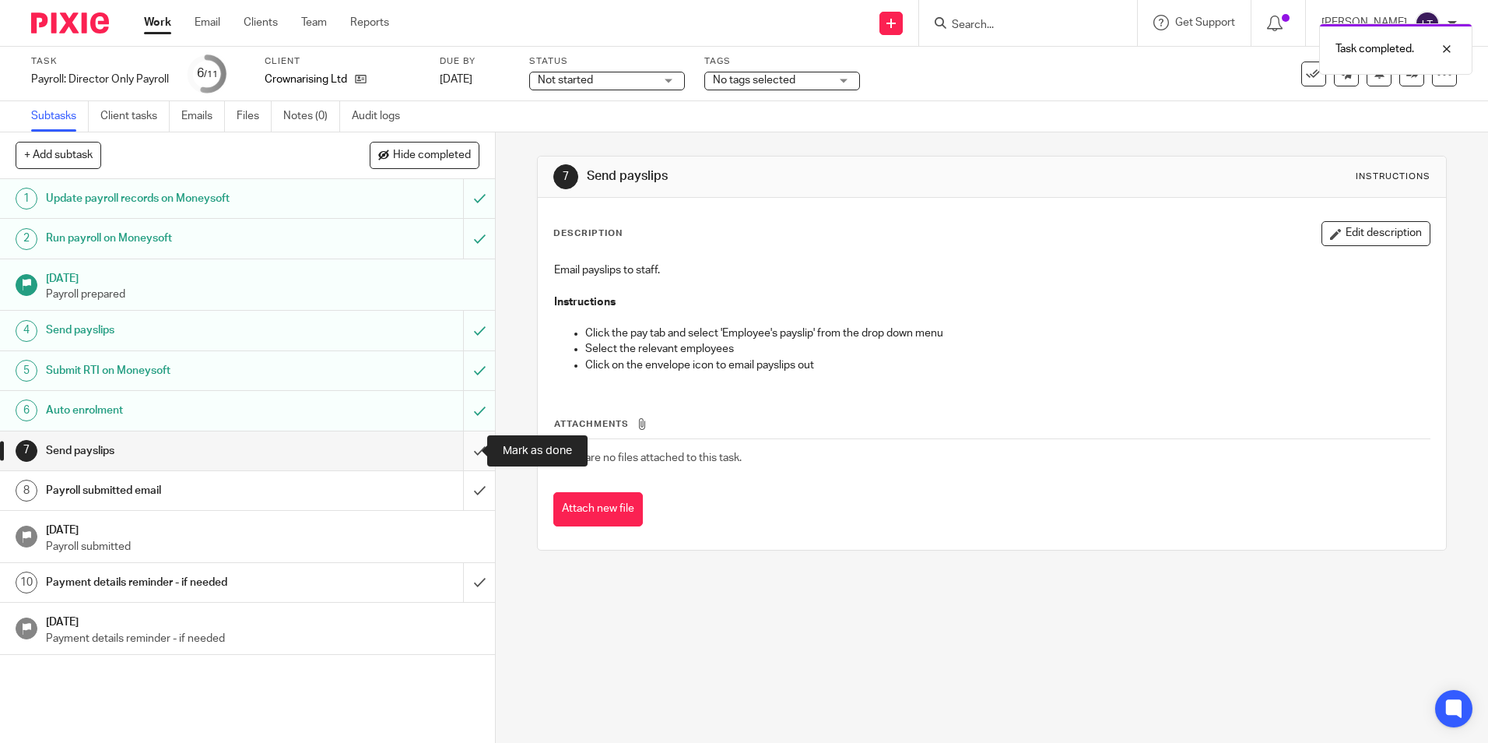
click at [462, 448] on input "submit" at bounding box center [247, 450] width 495 height 39
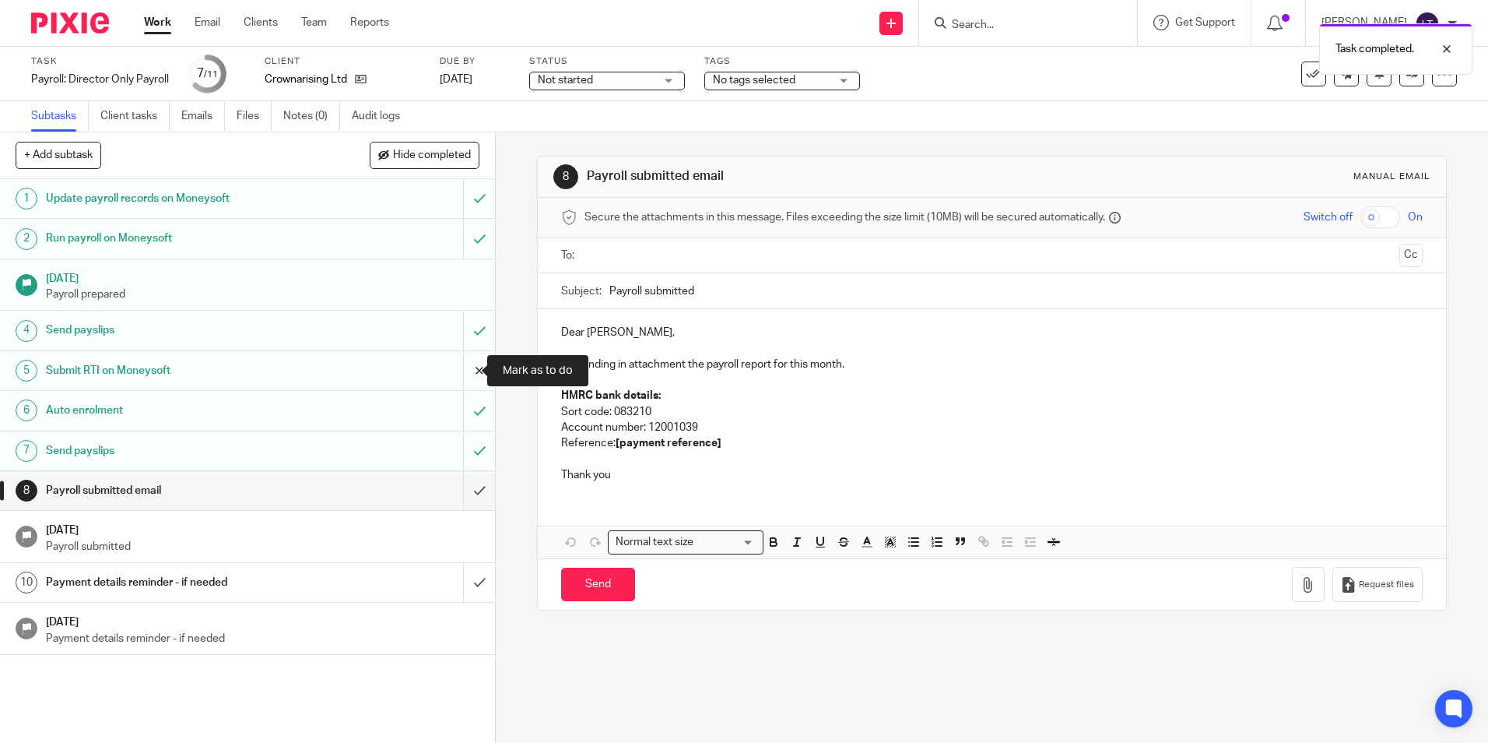
click at [462, 367] on input "submit" at bounding box center [247, 370] width 495 height 39
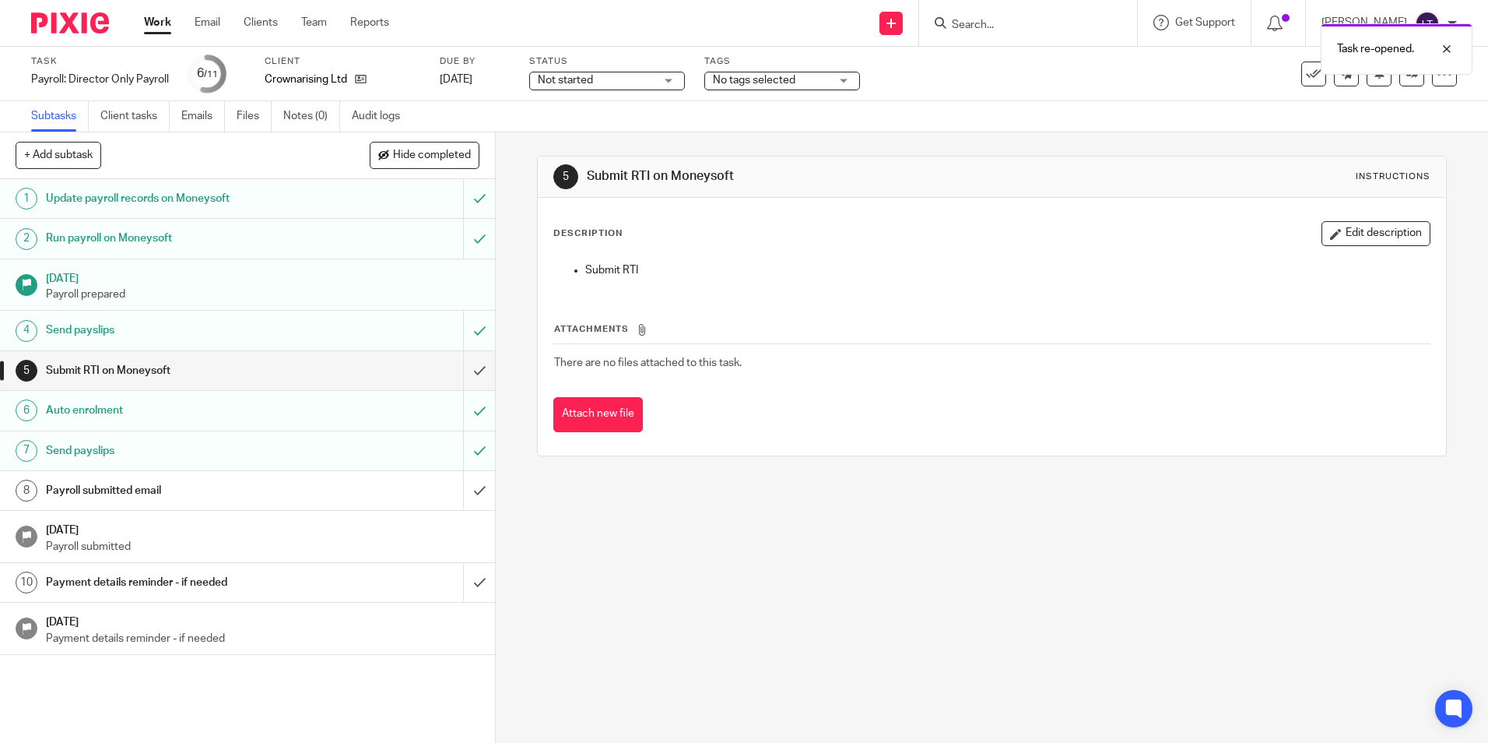
click at [53, 23] on img at bounding box center [70, 22] width 78 height 21
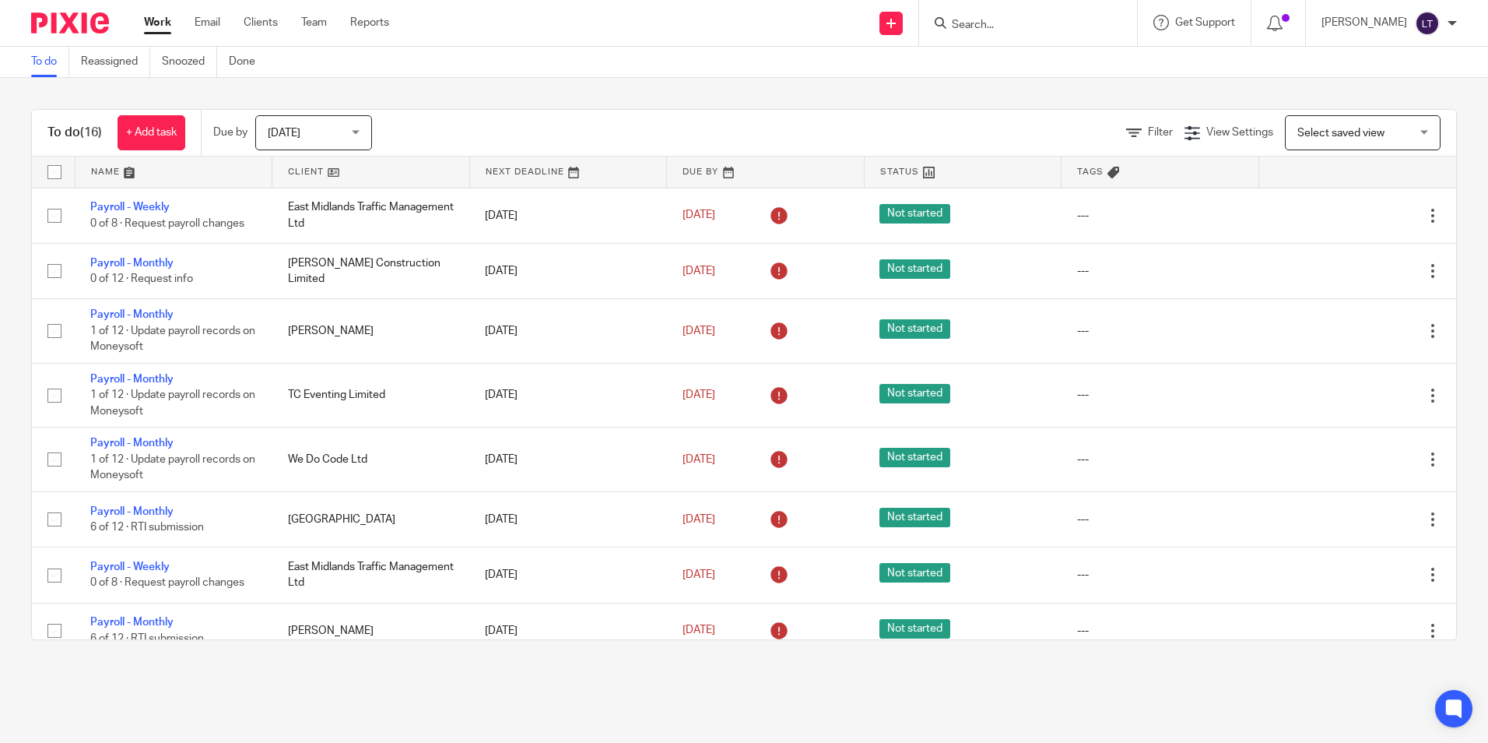
click at [65, 33] on img at bounding box center [70, 22] width 78 height 21
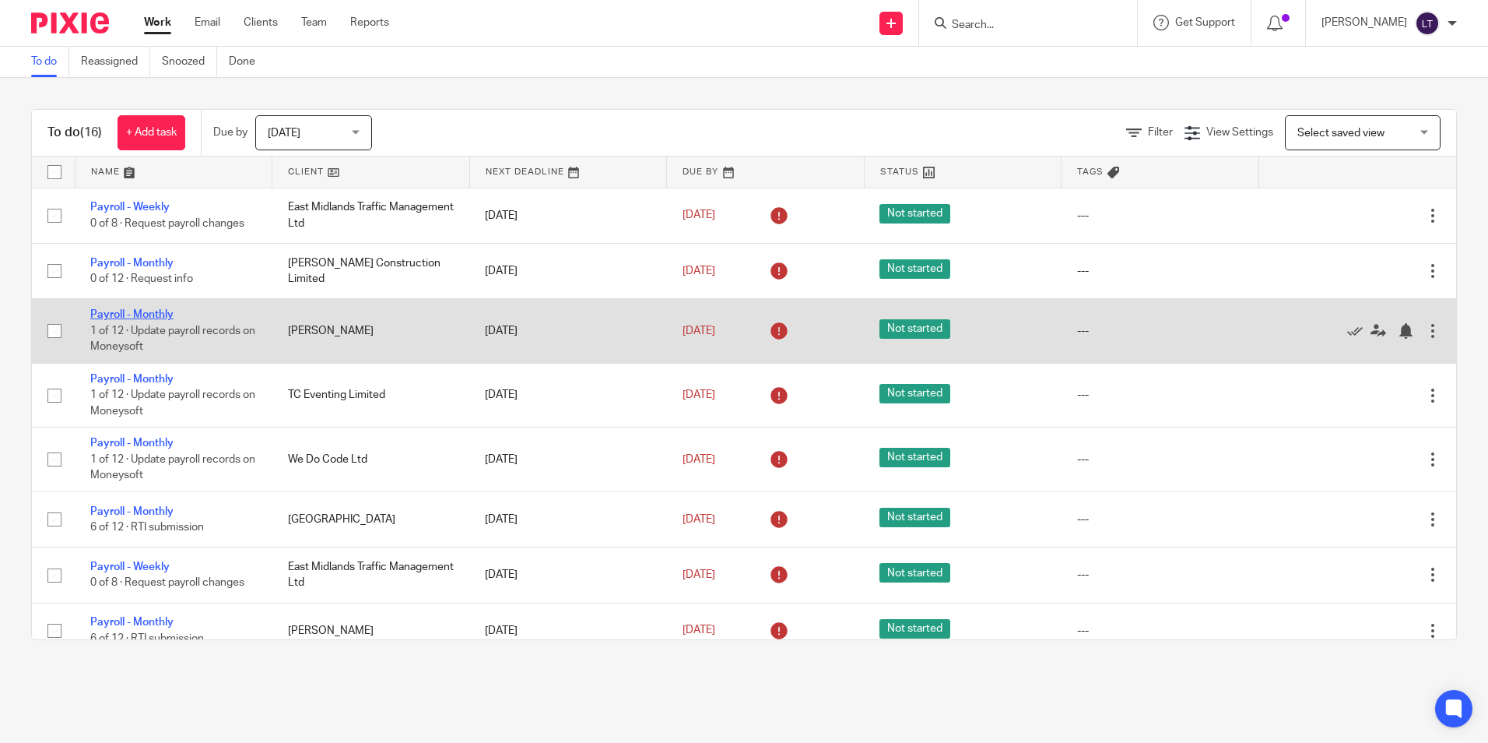
click at [143, 314] on link "Payroll - Monthly" at bounding box center [131, 314] width 83 height 11
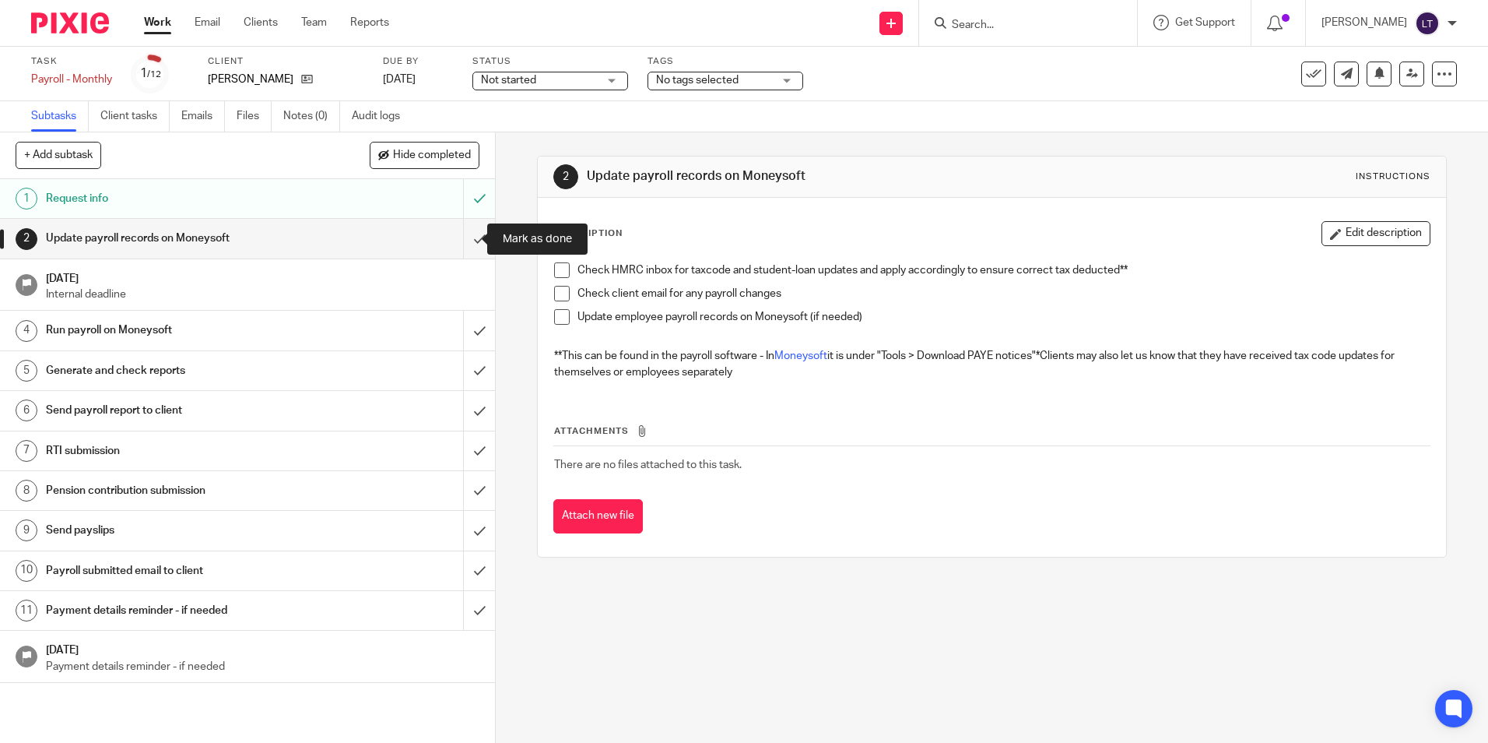
drag, startPoint x: 462, startPoint y: 236, endPoint x: 469, endPoint y: 262, distance: 26.6
click at [462, 236] on input "submit" at bounding box center [247, 238] width 495 height 39
click at [464, 329] on input "submit" at bounding box center [247, 330] width 495 height 39
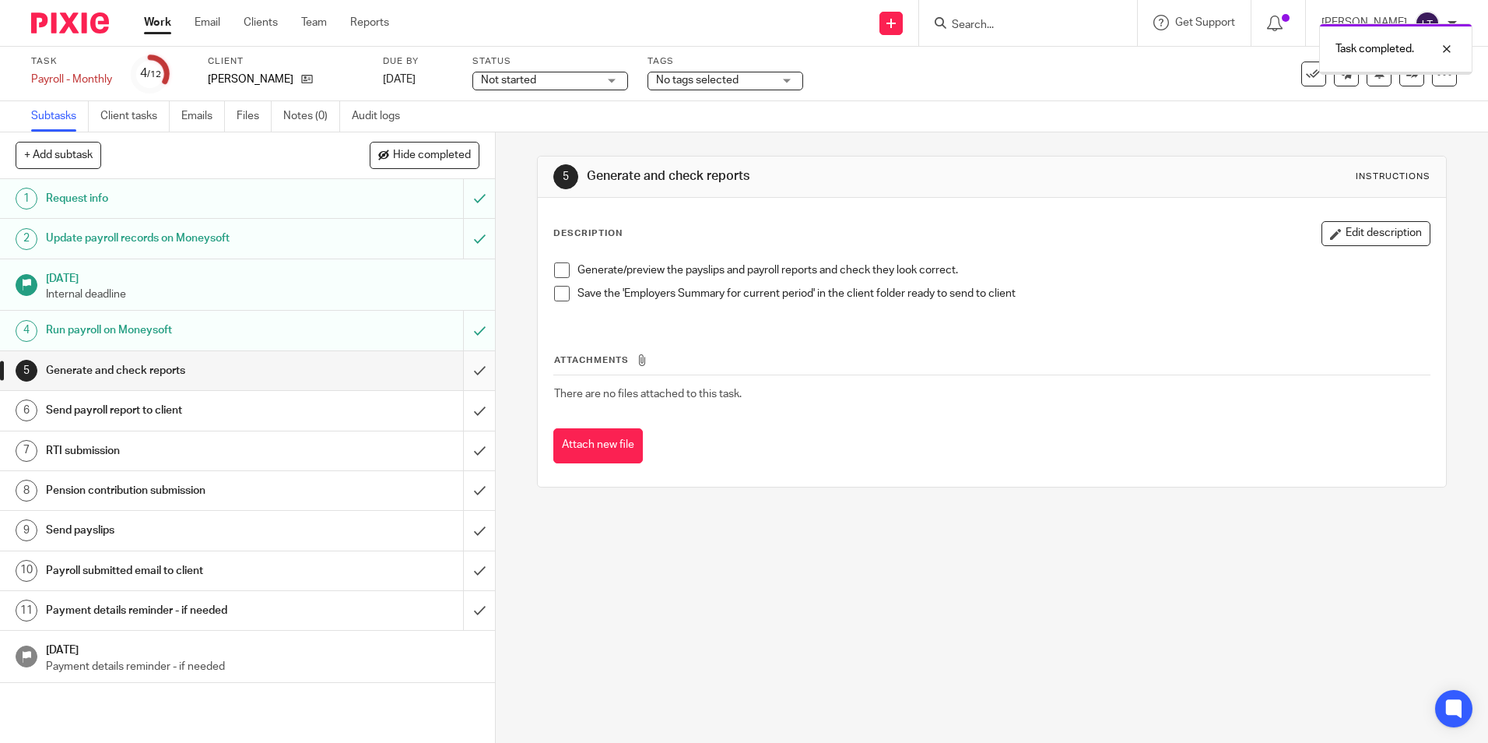
click at [465, 371] on input "submit" at bounding box center [247, 370] width 495 height 39
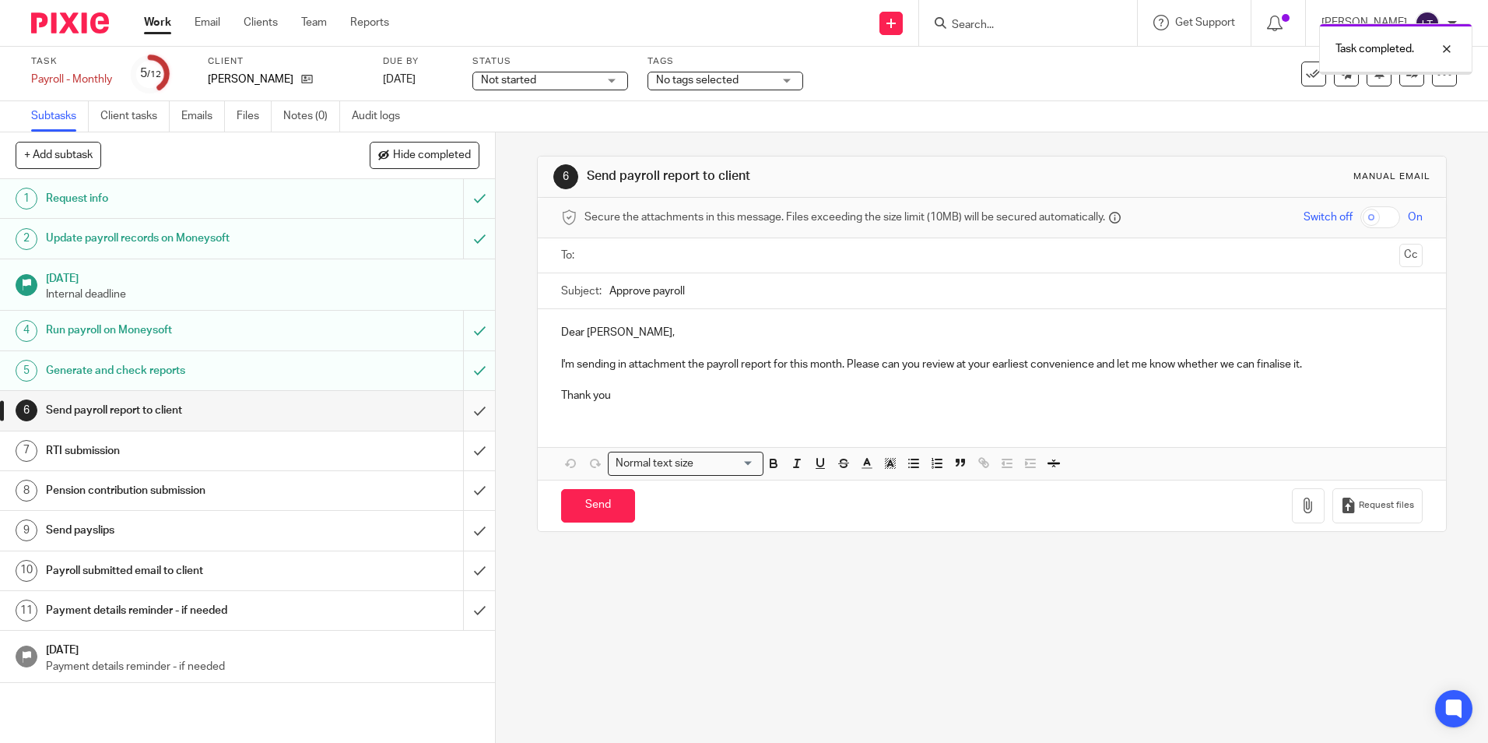
drag, startPoint x: 0, startPoint y: 0, endPoint x: 469, endPoint y: 406, distance: 620.3
click at [469, 406] on input "submit" at bounding box center [247, 410] width 495 height 39
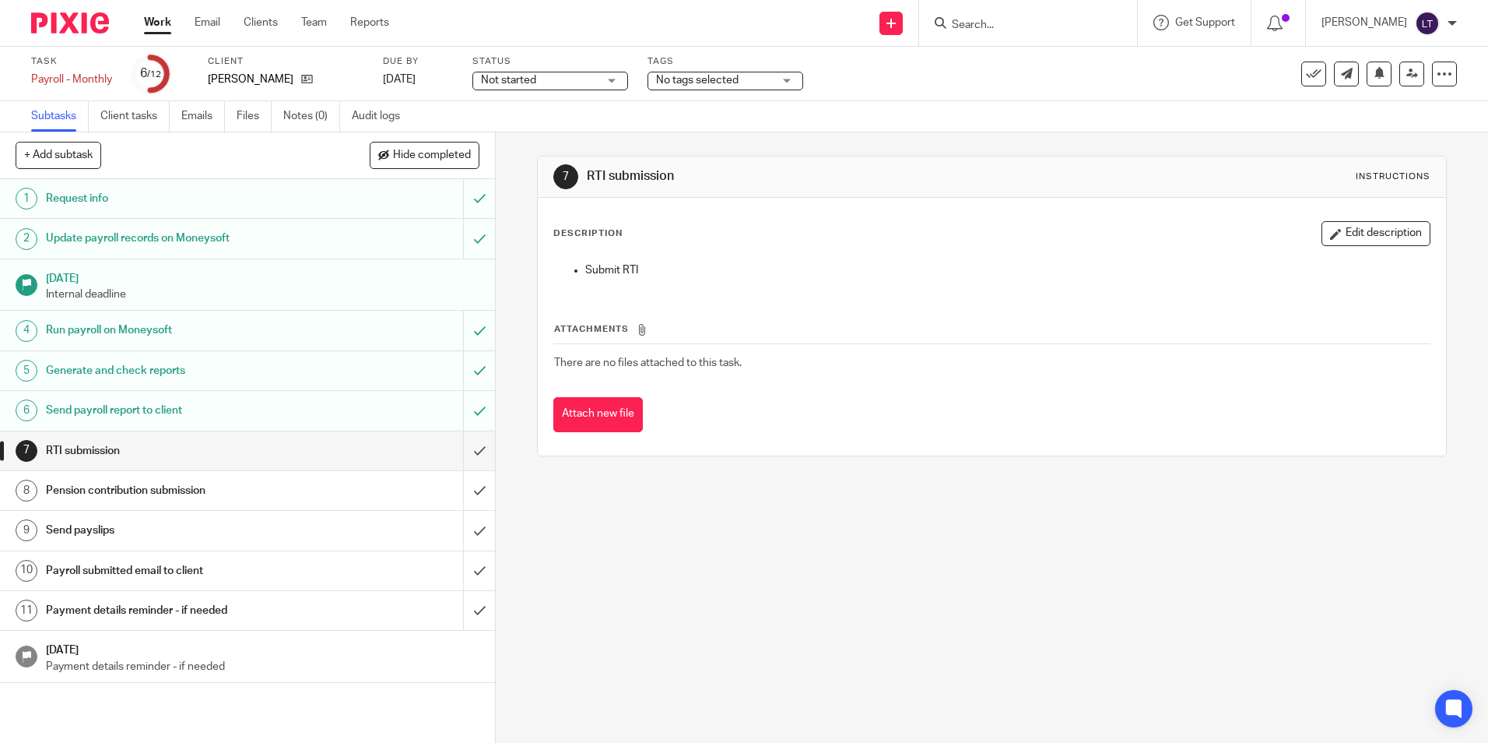
click at [51, 29] on img at bounding box center [70, 22] width 78 height 21
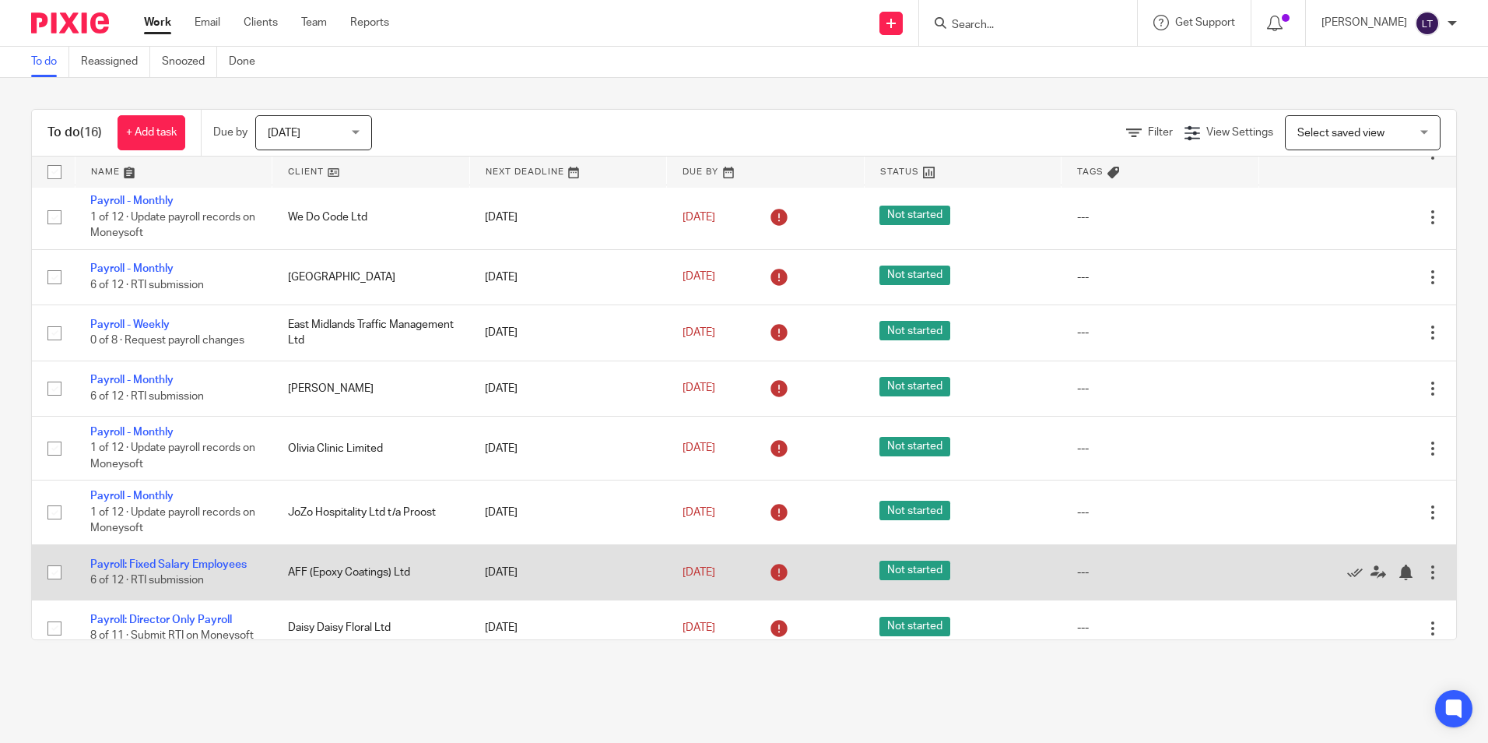
scroll to position [311, 0]
